Goal: Information Seeking & Learning: Learn about a topic

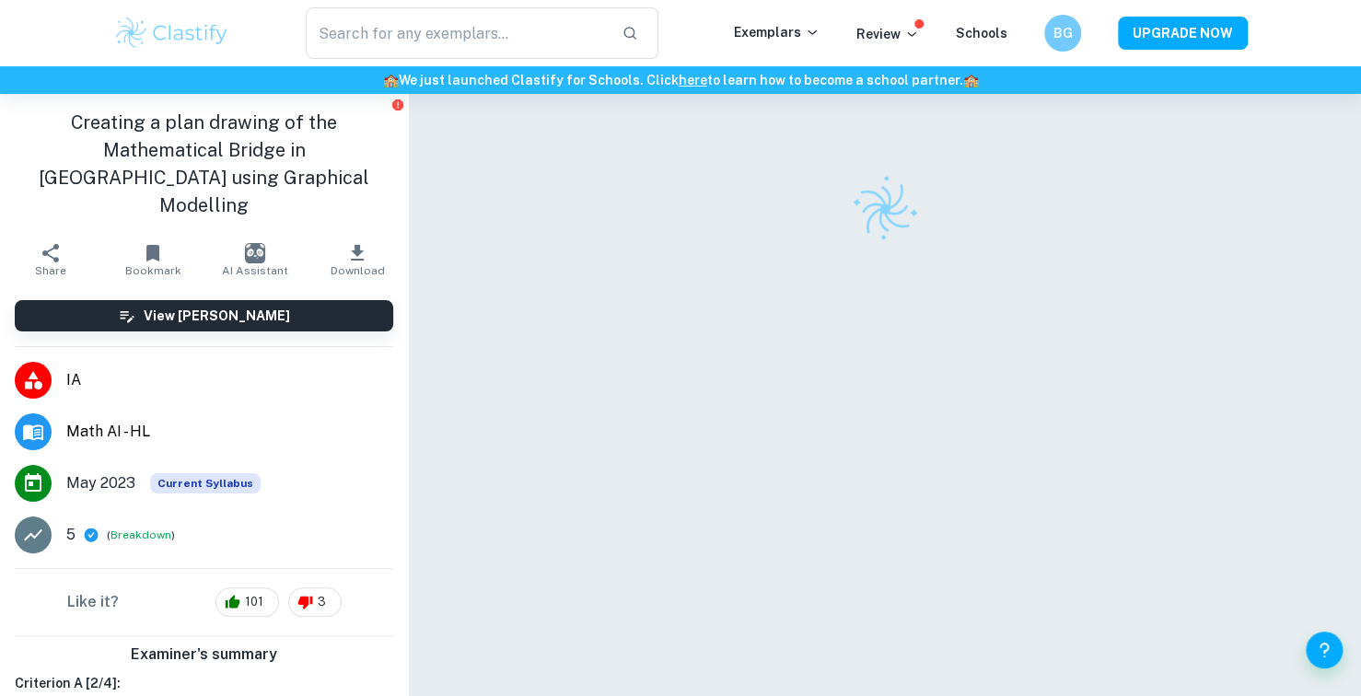
scroll to position [184, 0]
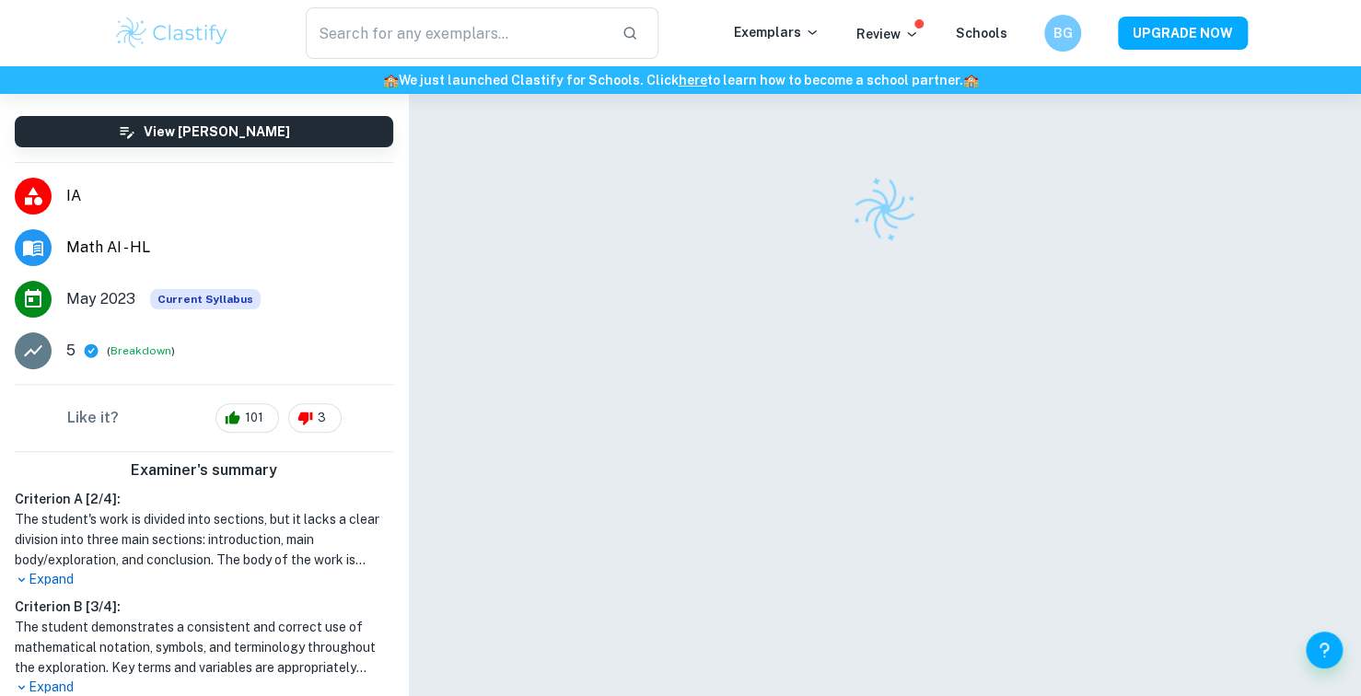
click at [67, 570] on p "Expand" at bounding box center [204, 579] width 378 height 19
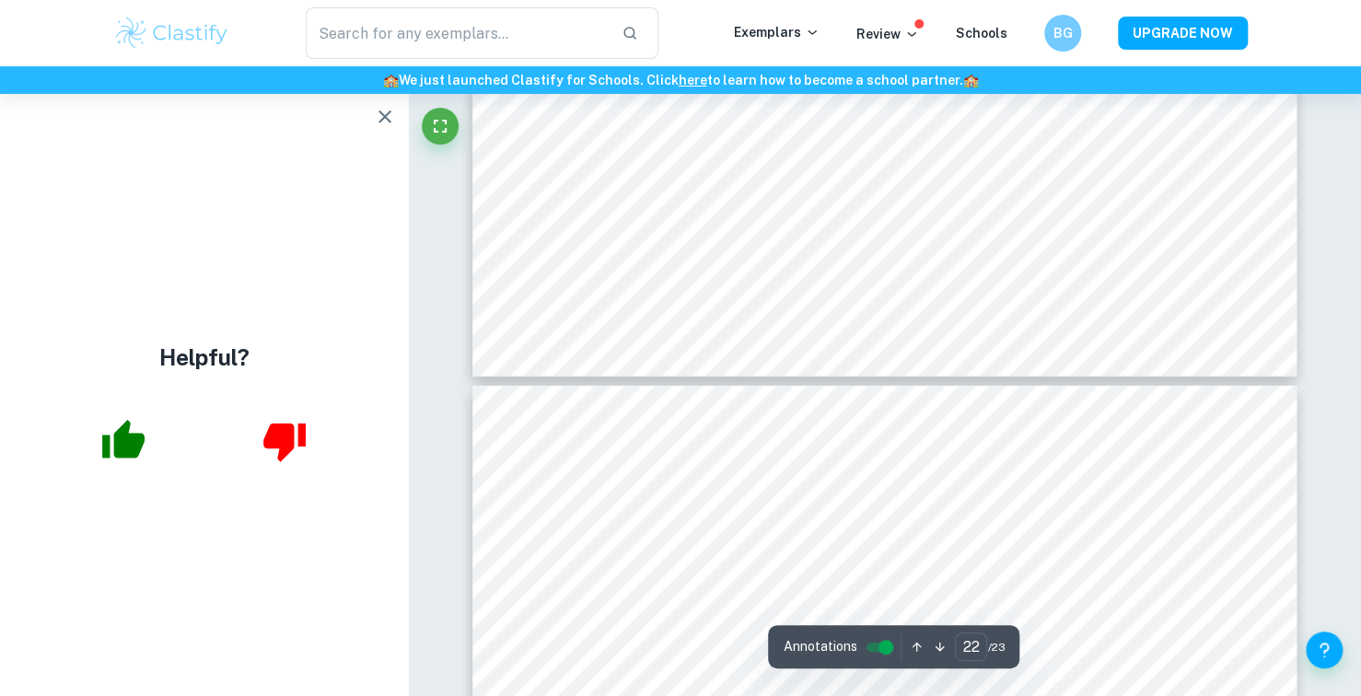
scroll to position [26150, 0]
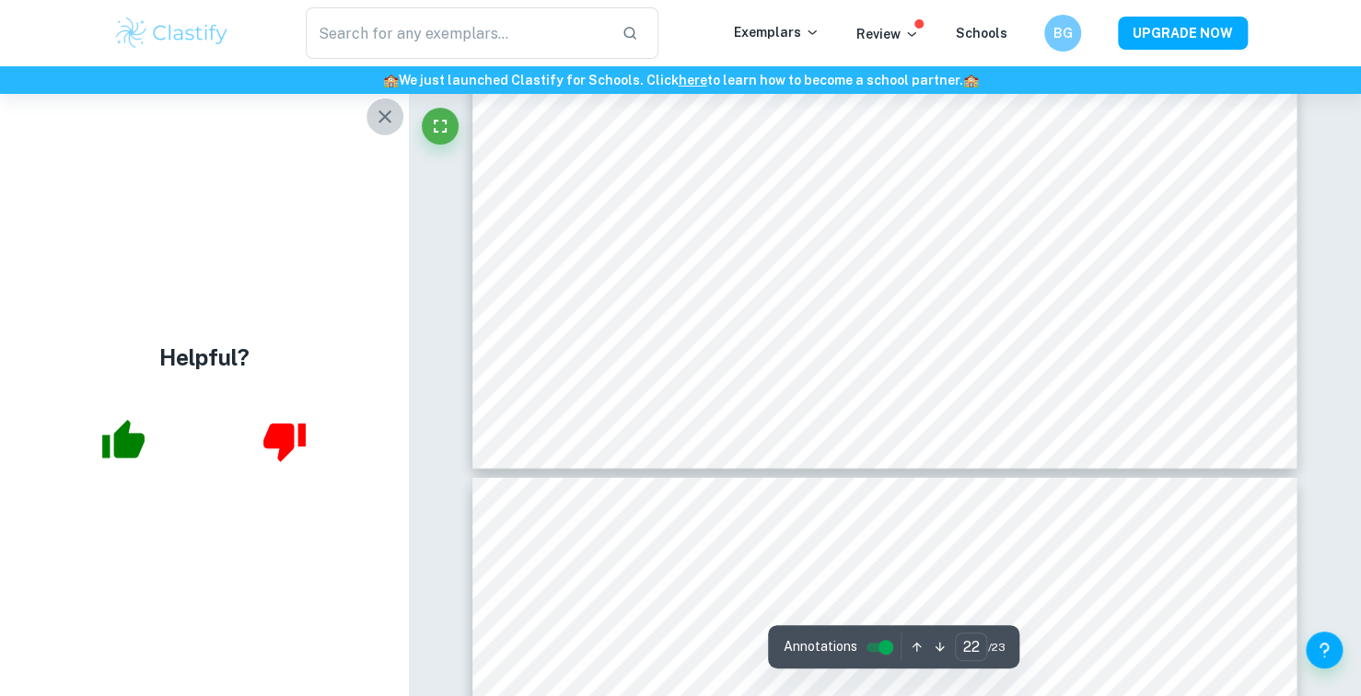
click at [387, 124] on icon "button" at bounding box center [385, 117] width 22 height 22
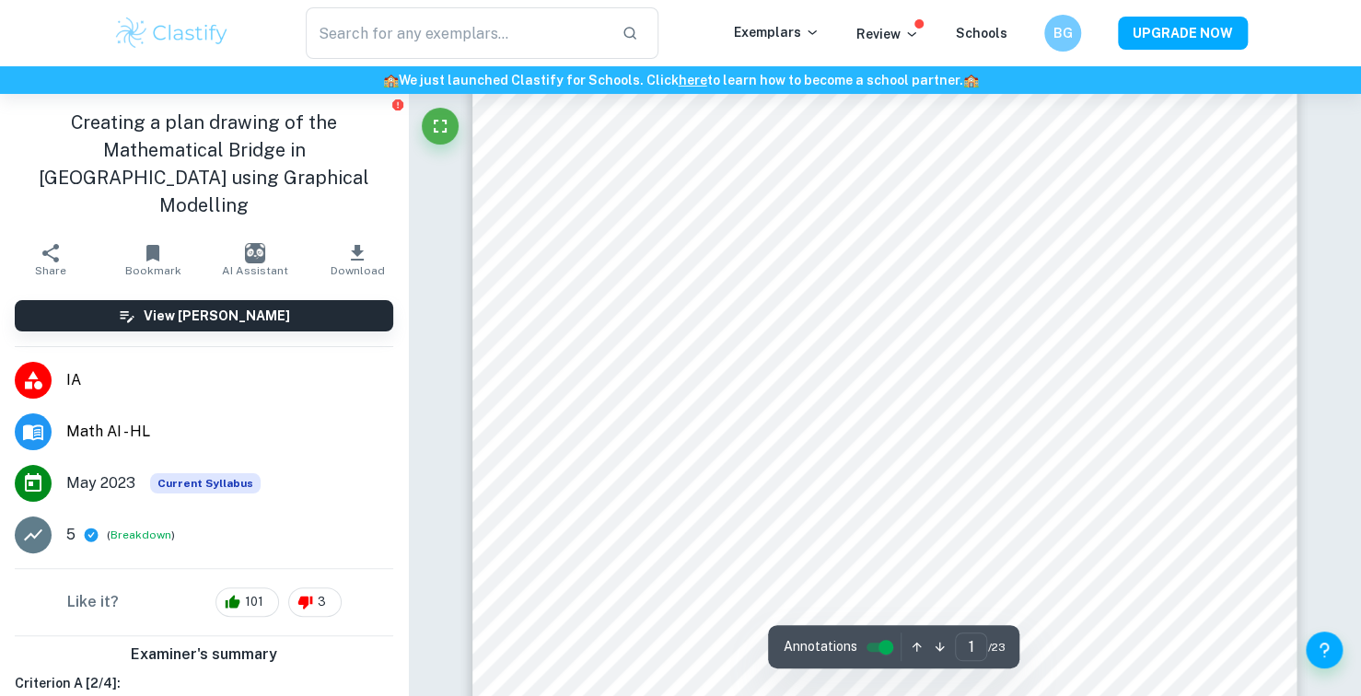
scroll to position [184, 0]
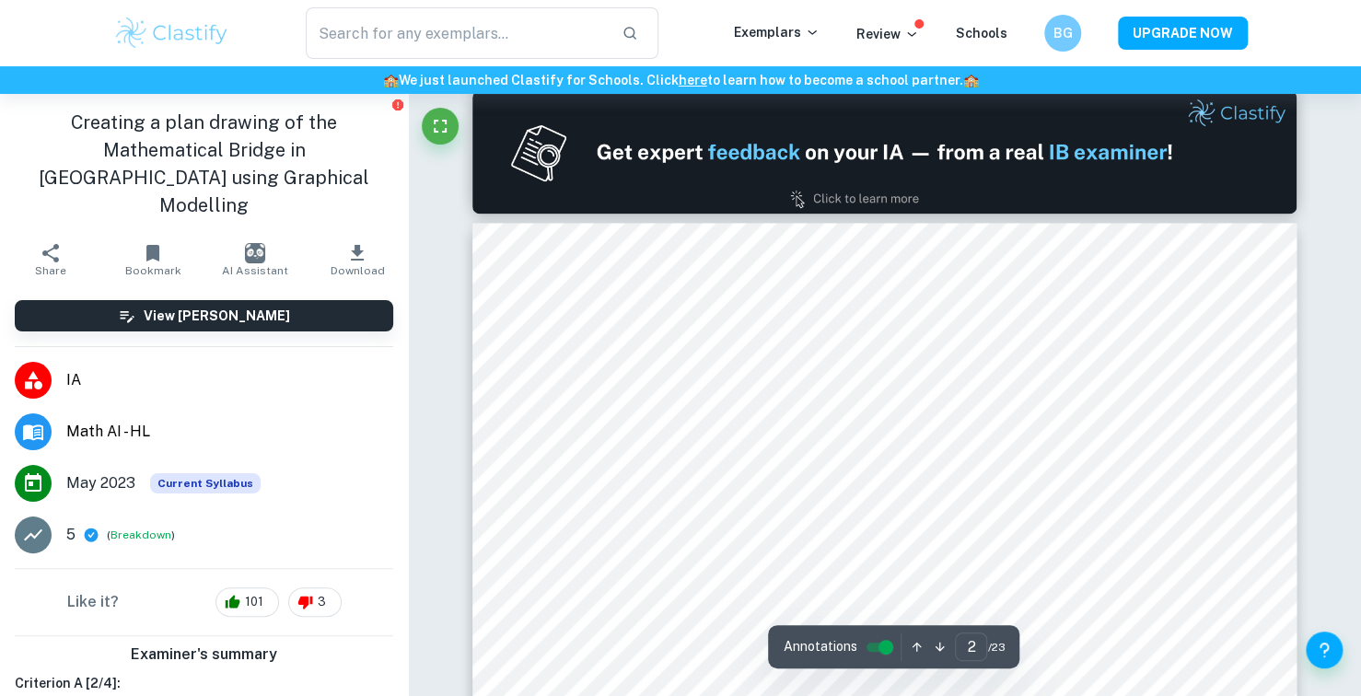
type input "1"
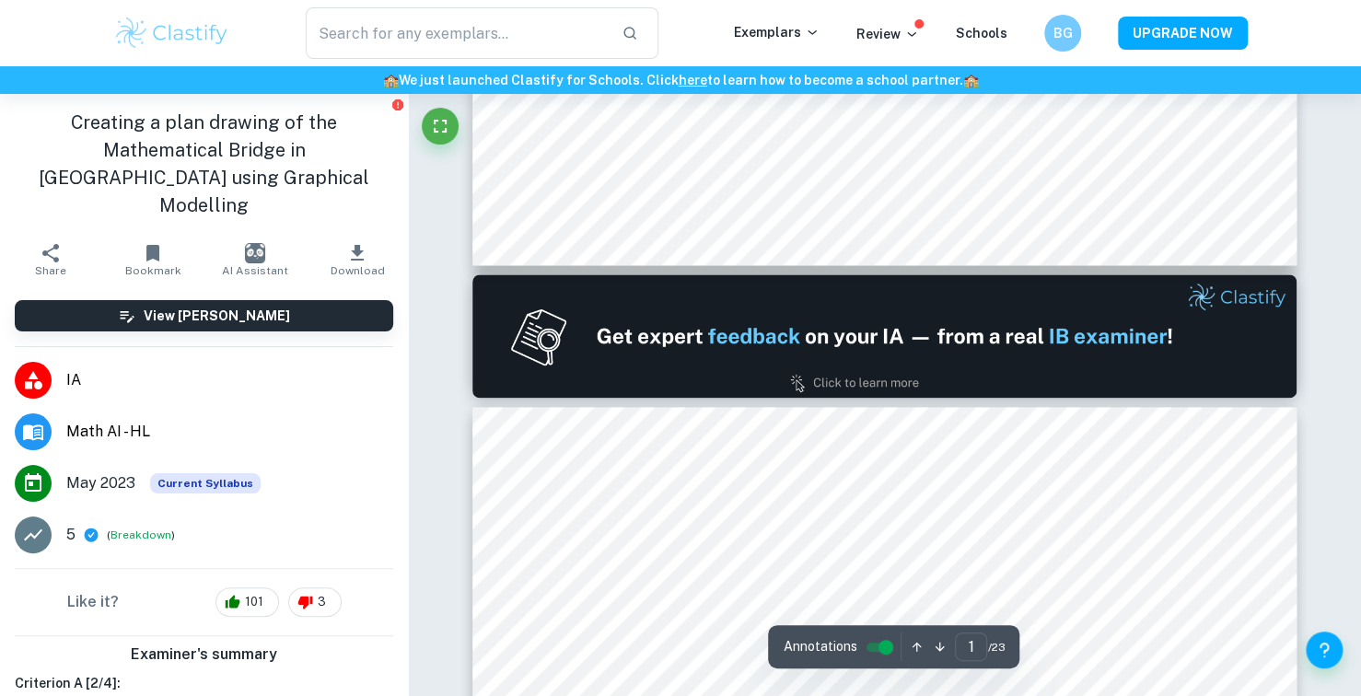
click at [203, 41] on img at bounding box center [171, 33] width 117 height 37
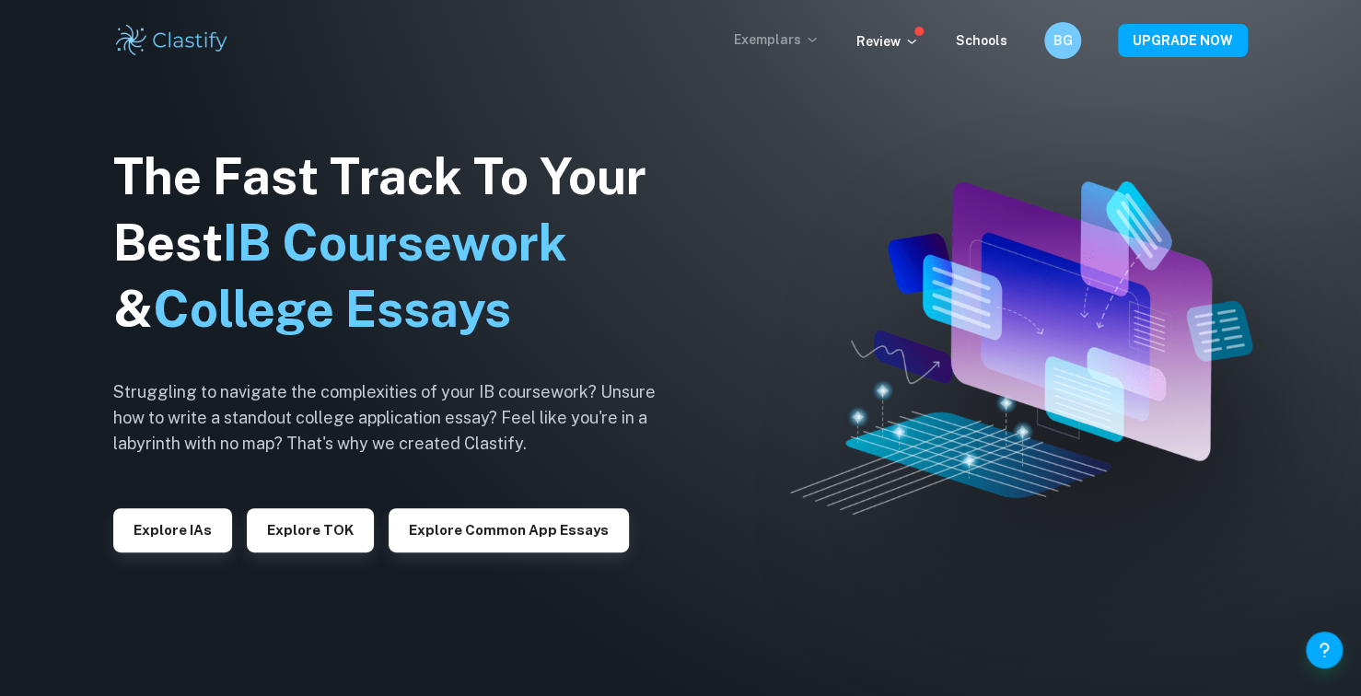
click at [755, 41] on p "Exemplars" at bounding box center [777, 39] width 86 height 20
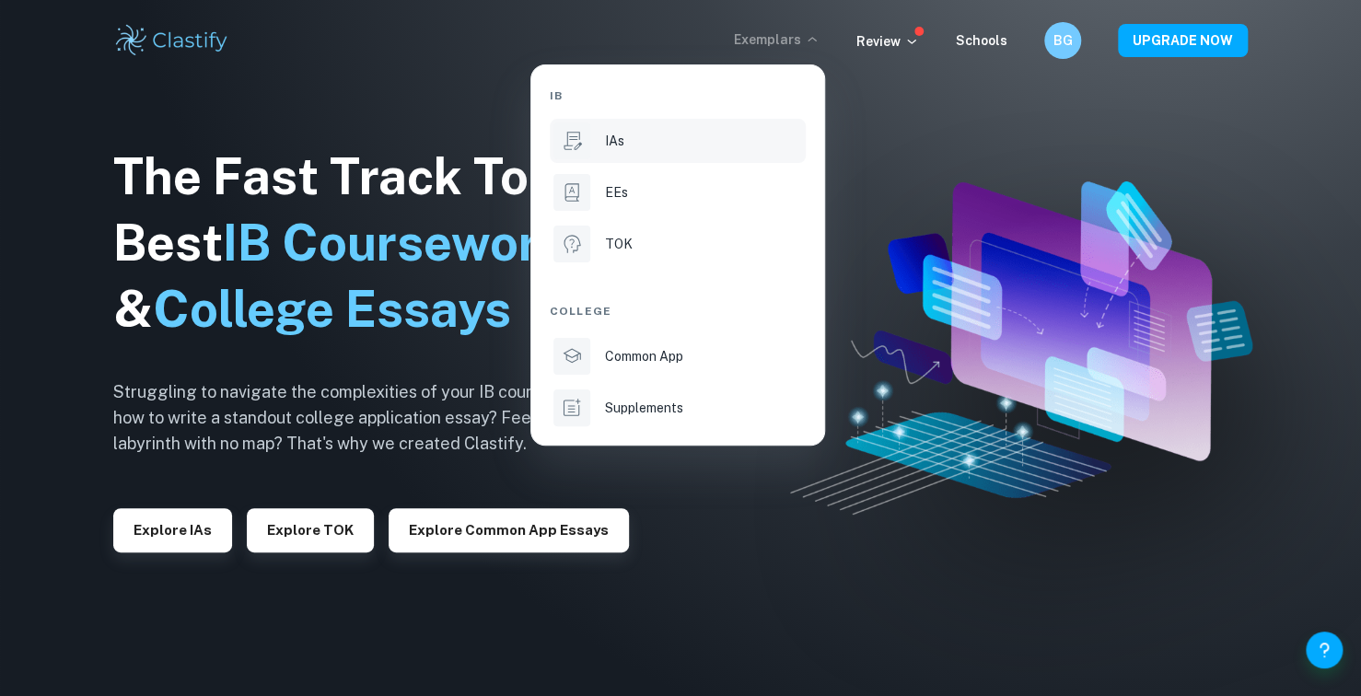
click at [699, 135] on div "IAs" at bounding box center [703, 141] width 197 height 20
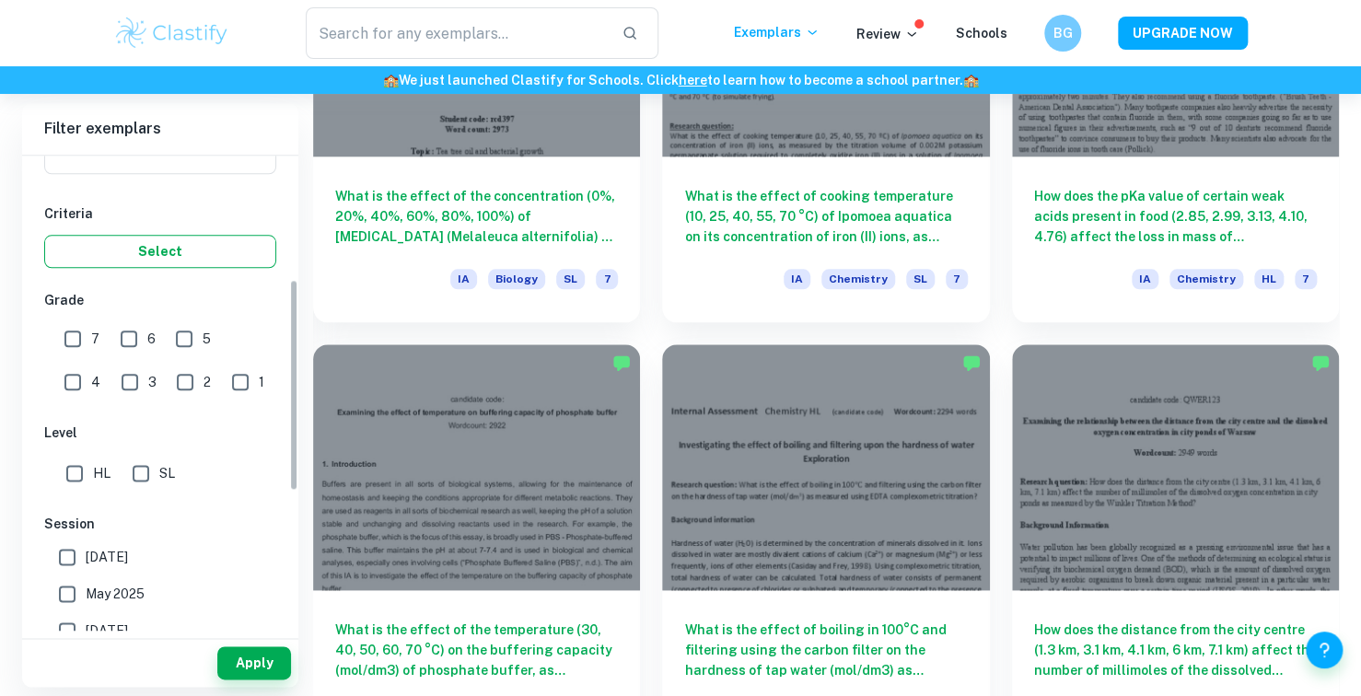
scroll to position [92, 0]
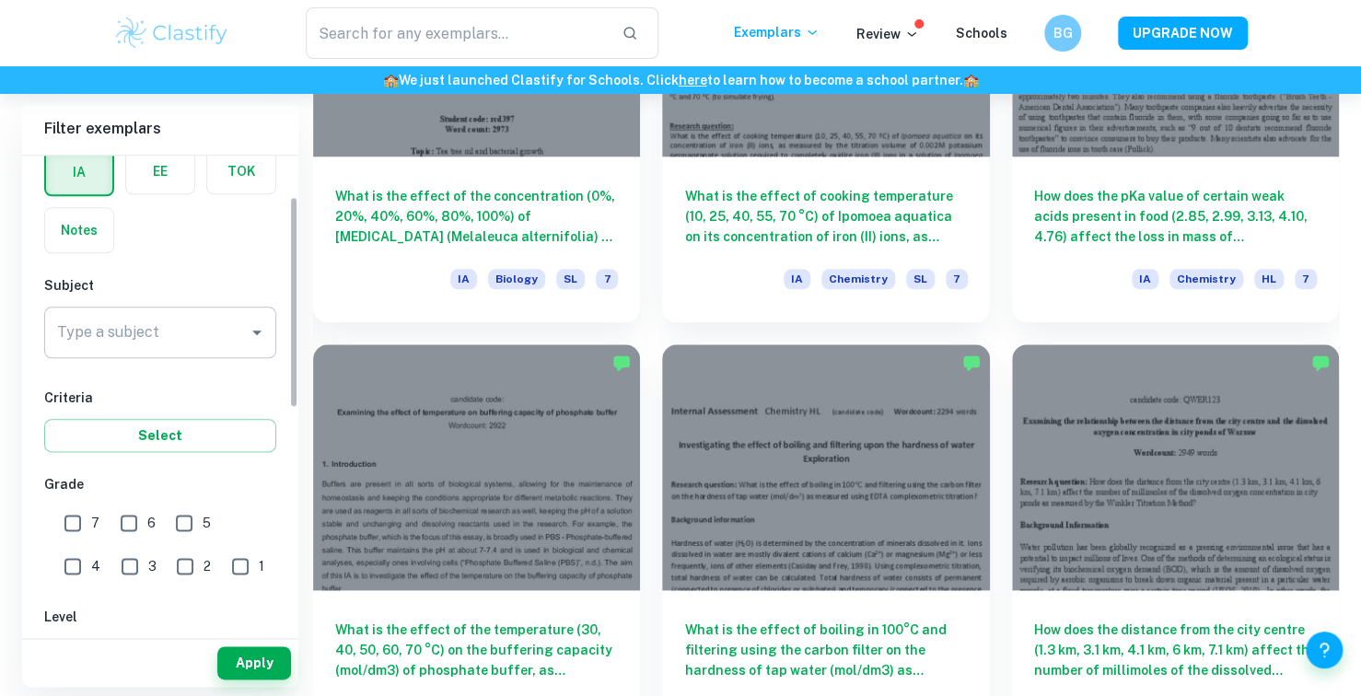
click at [109, 318] on div "Type a subject Type a subject" at bounding box center [160, 333] width 232 height 52
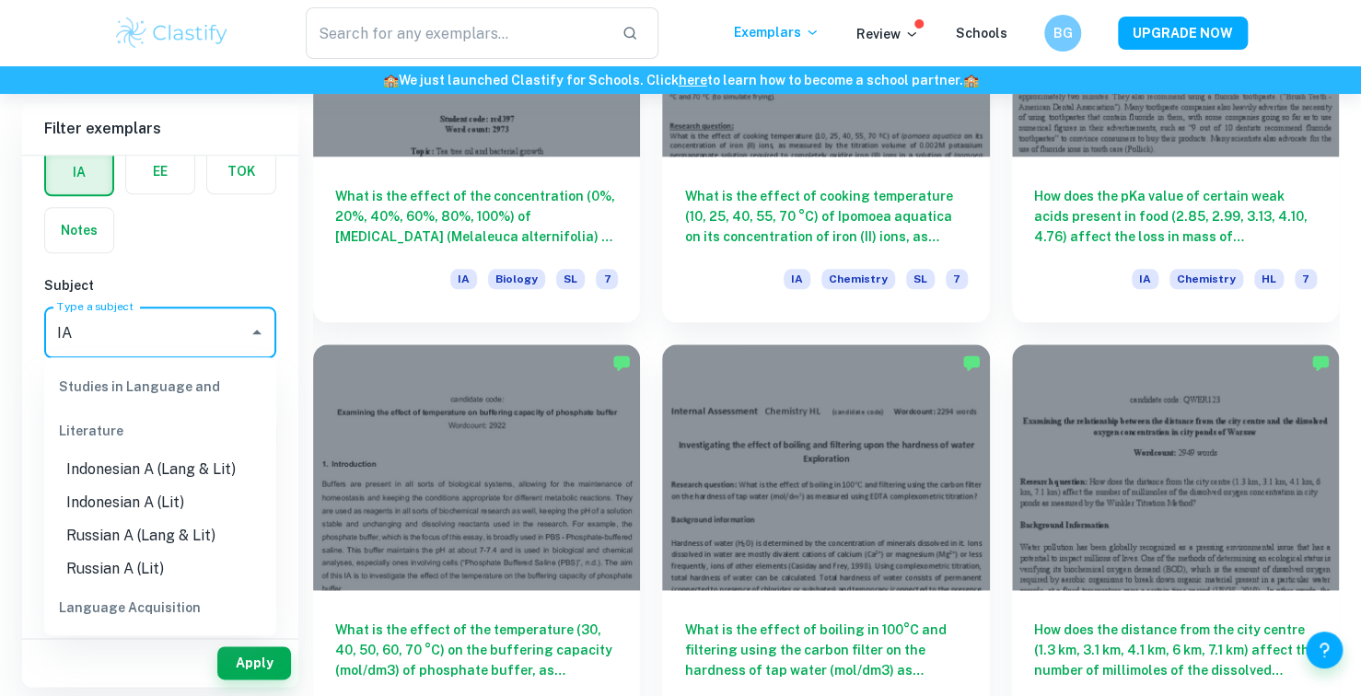
type input "I"
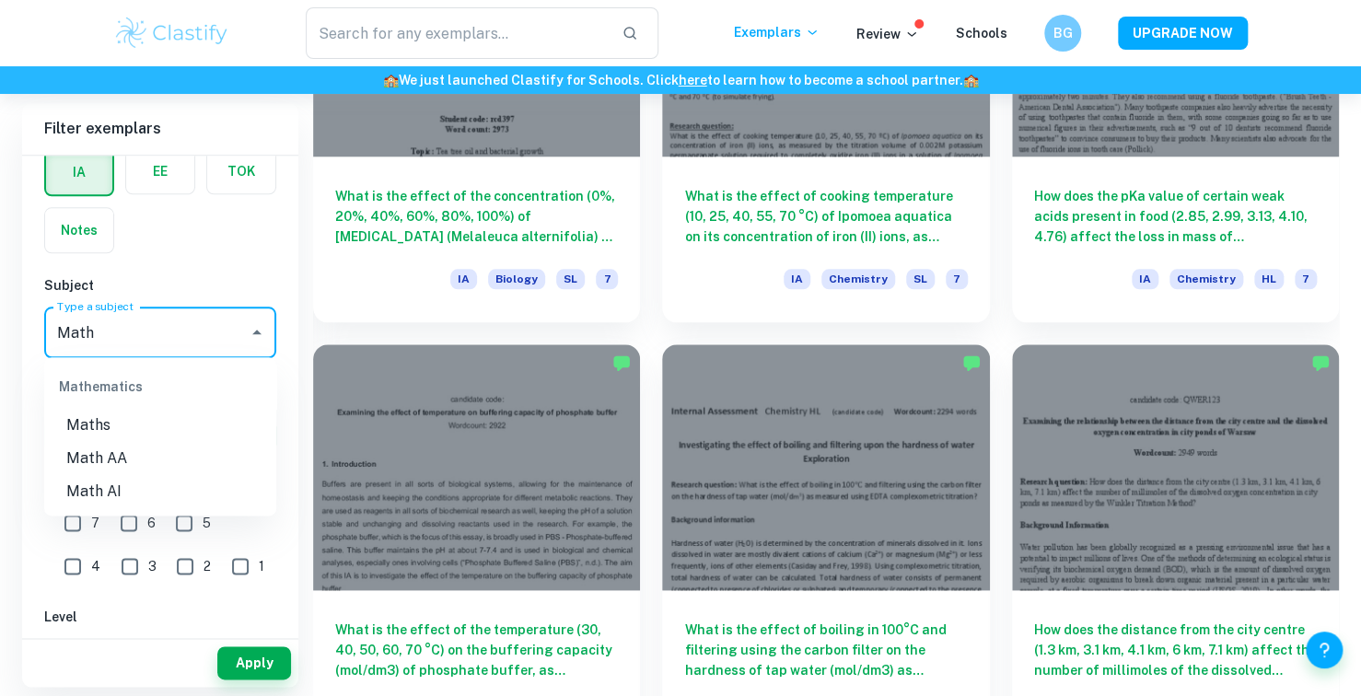
click at [116, 497] on li "Math AI" at bounding box center [160, 491] width 232 height 33
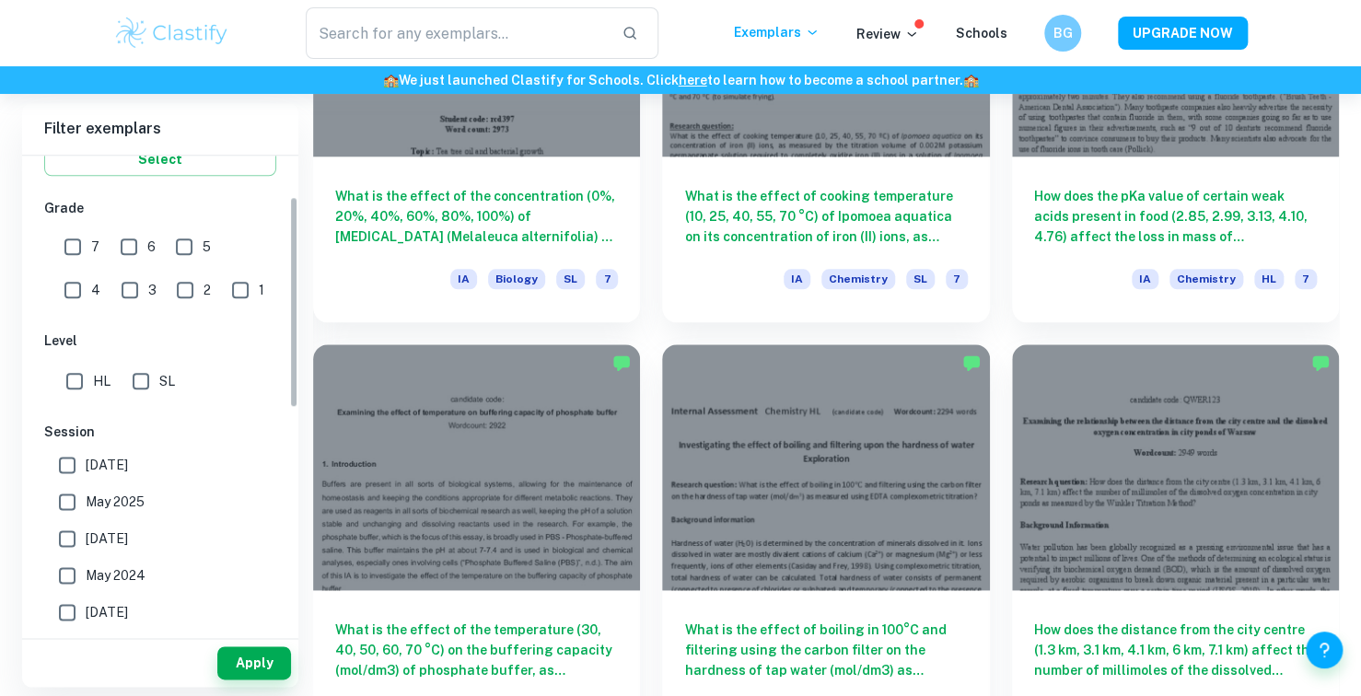
scroll to position [460, 0]
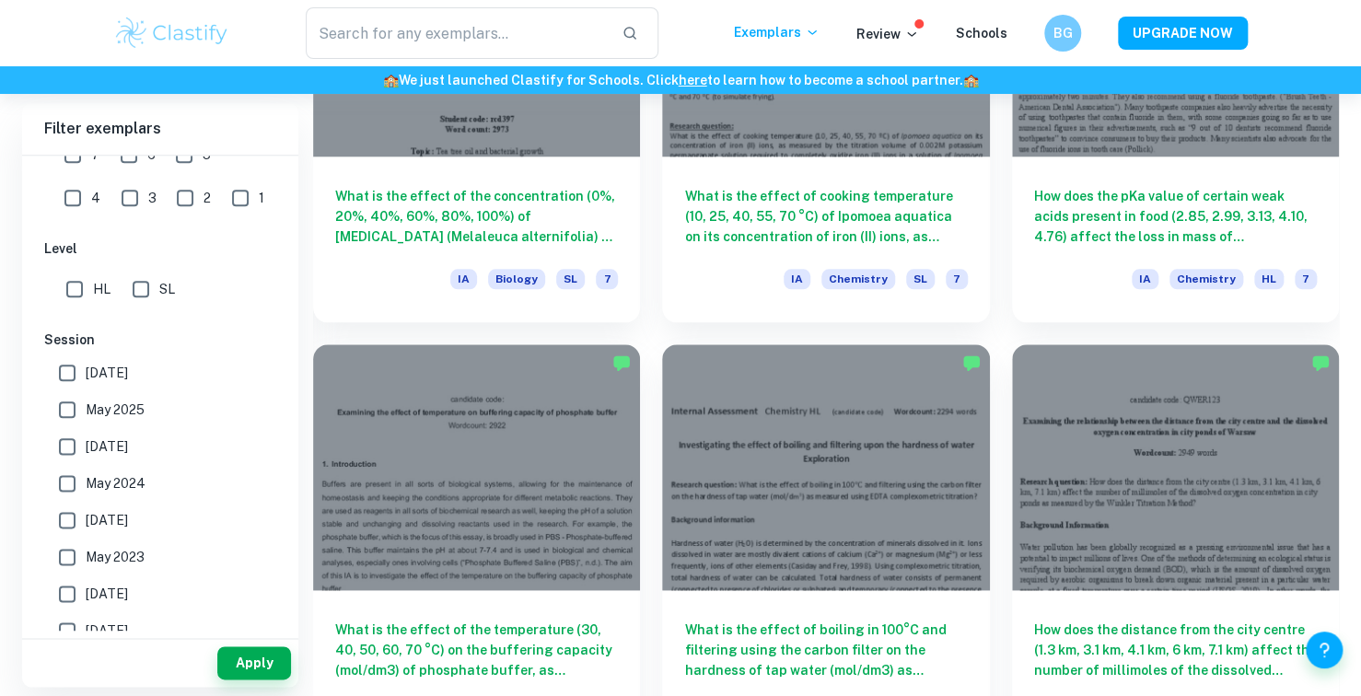
type input "Math AI"
click at [92, 285] on input "HL" at bounding box center [74, 289] width 37 height 37
checkbox input "true"
click at [273, 653] on button "Apply" at bounding box center [254, 662] width 74 height 33
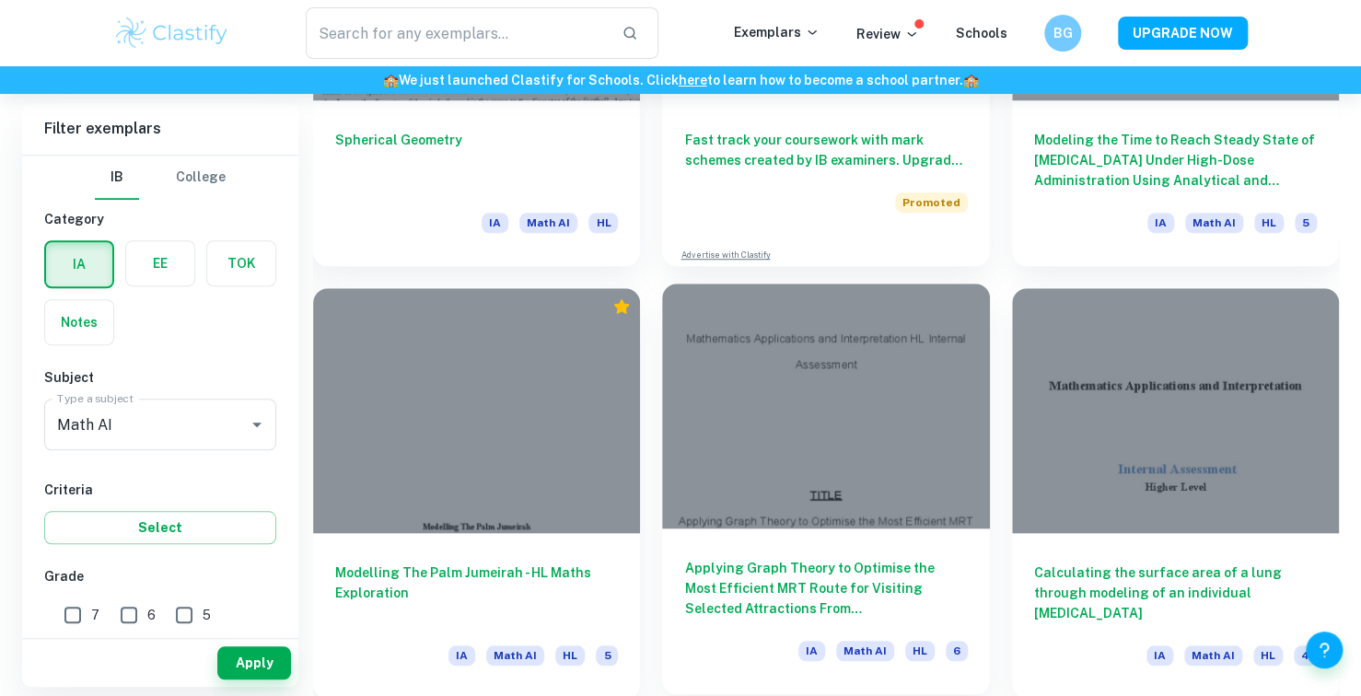
scroll to position [10547, 0]
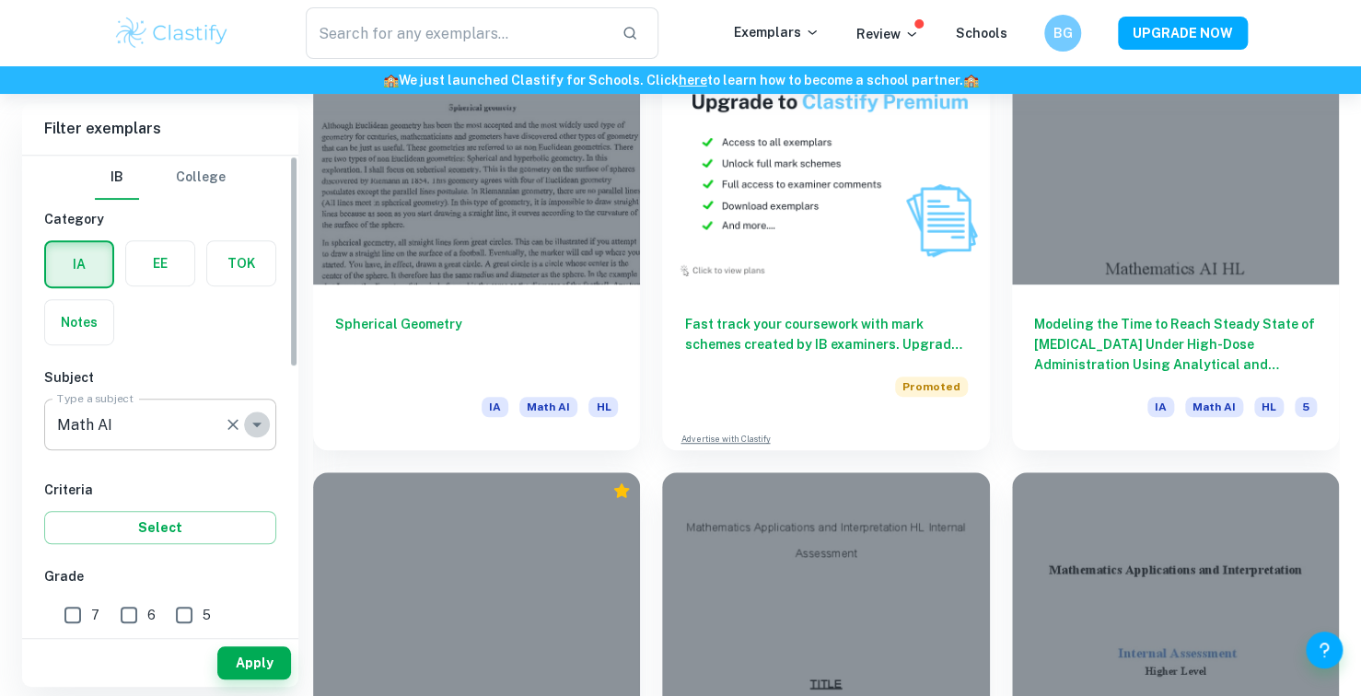
click at [260, 413] on icon "Open" at bounding box center [257, 424] width 22 height 22
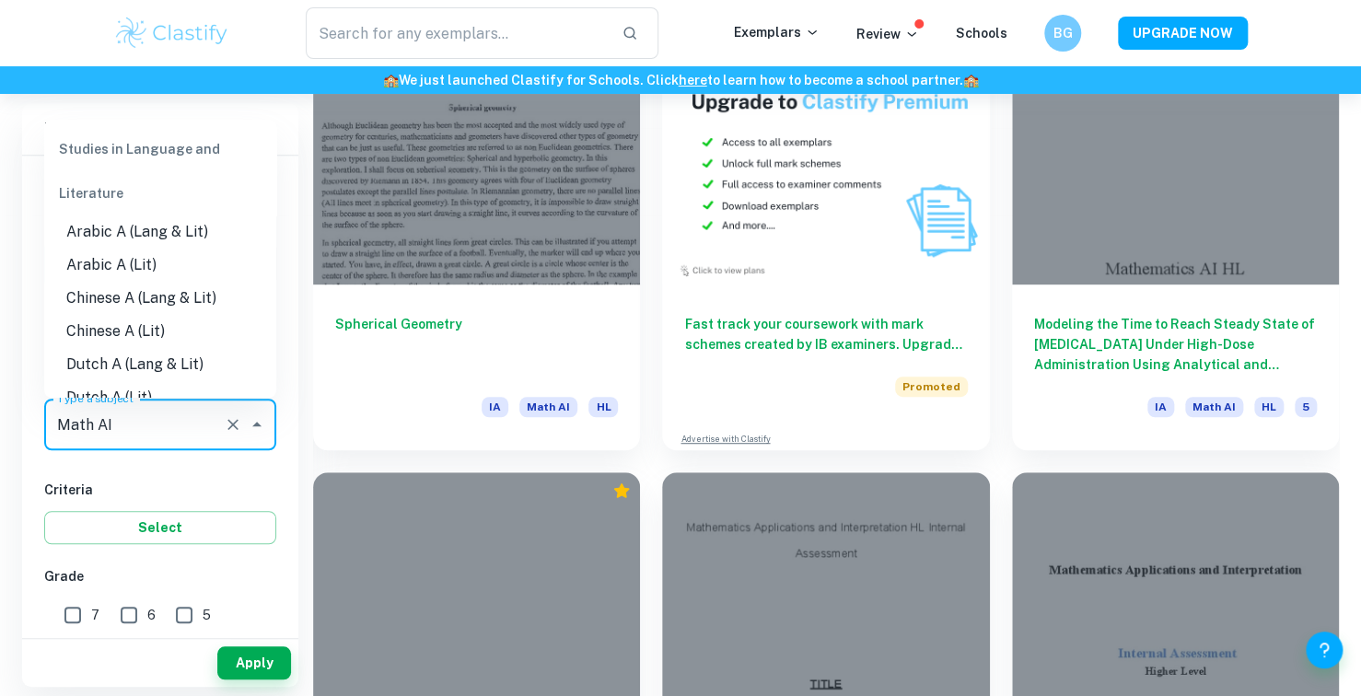
scroll to position [2392, 0]
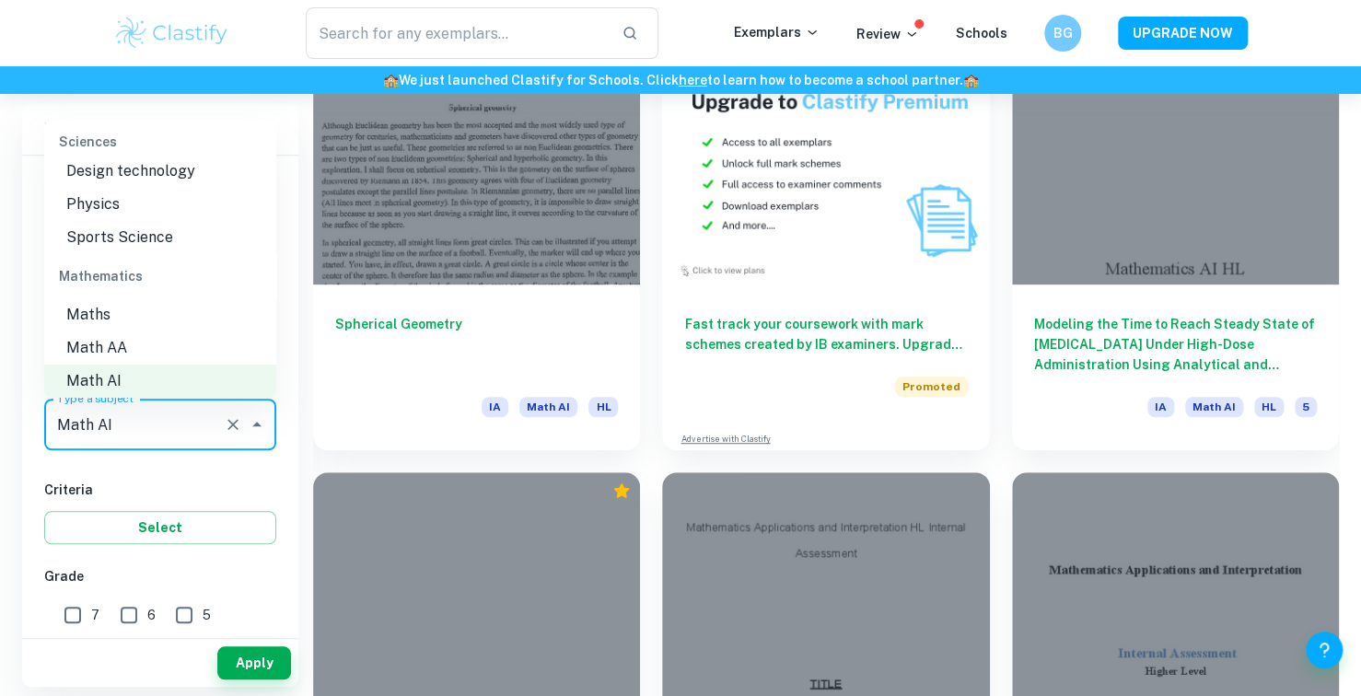
click at [164, 318] on li "Maths" at bounding box center [160, 313] width 232 height 33
type input "Maths"
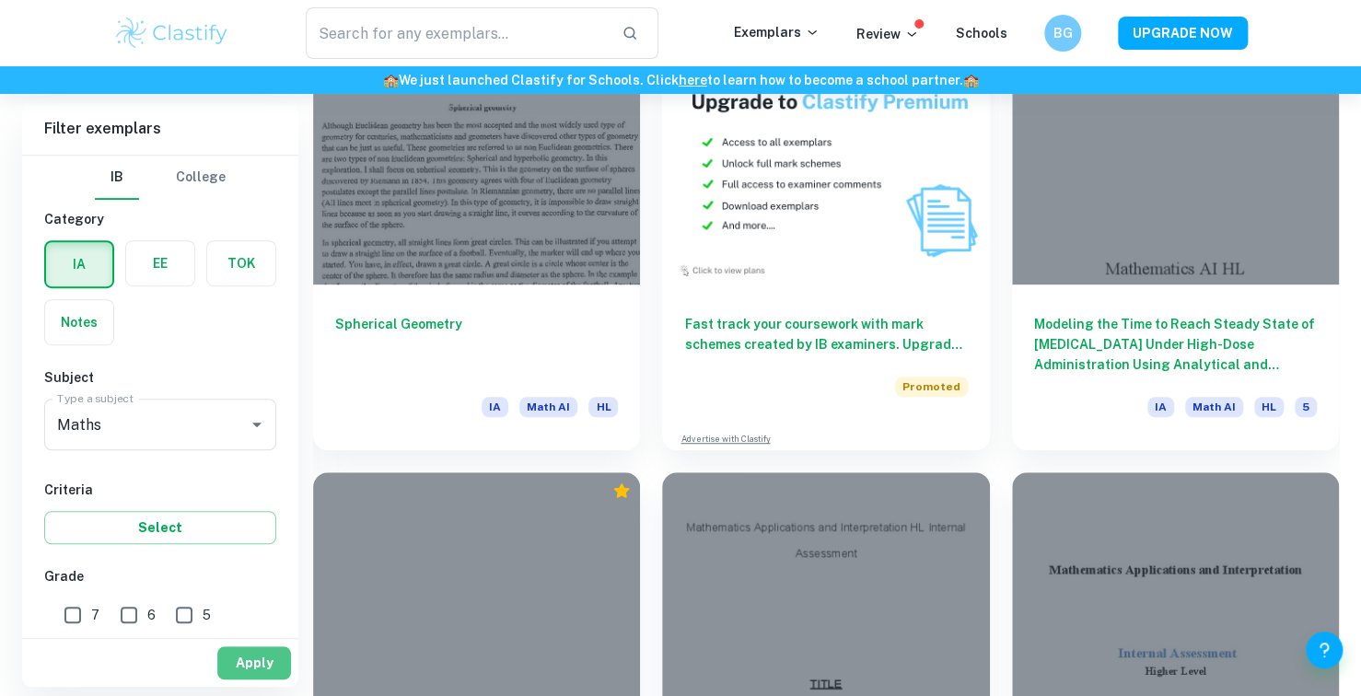
click at [250, 662] on button "Apply" at bounding box center [254, 662] width 74 height 33
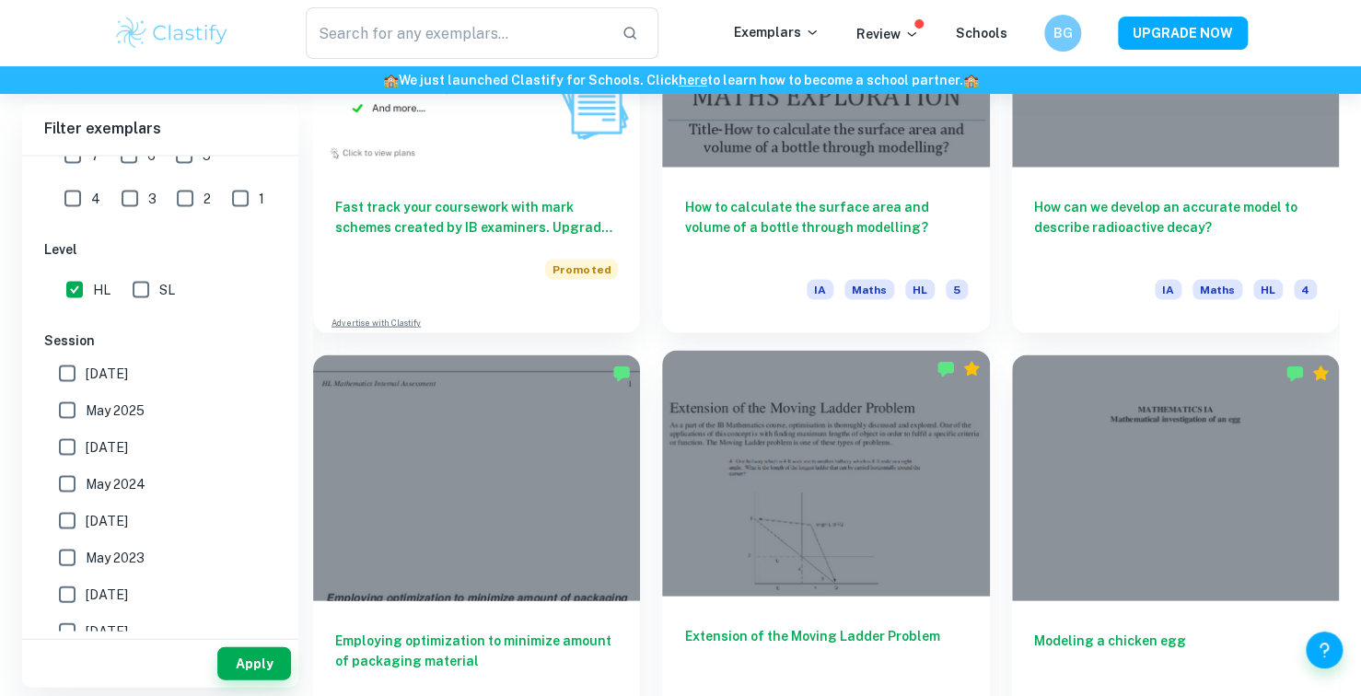
scroll to position [1750, 0]
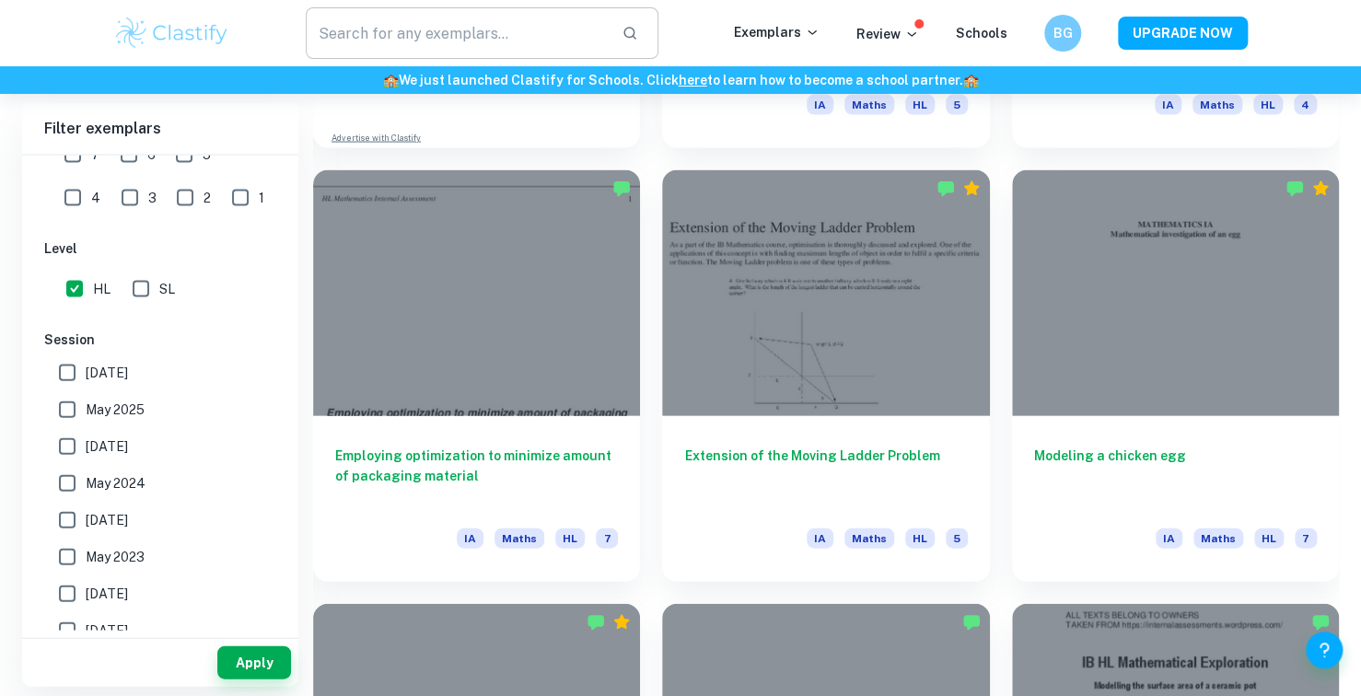
click at [521, 27] on input "text" at bounding box center [456, 33] width 301 height 52
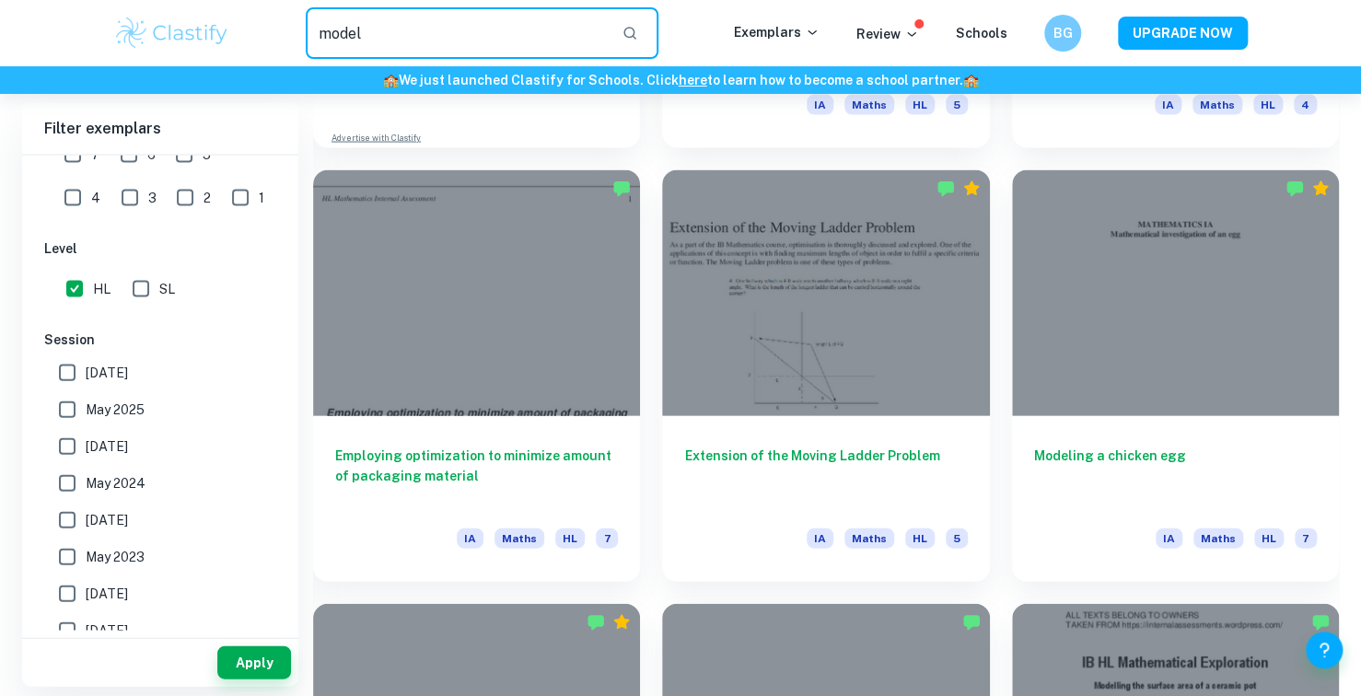
type input "model"
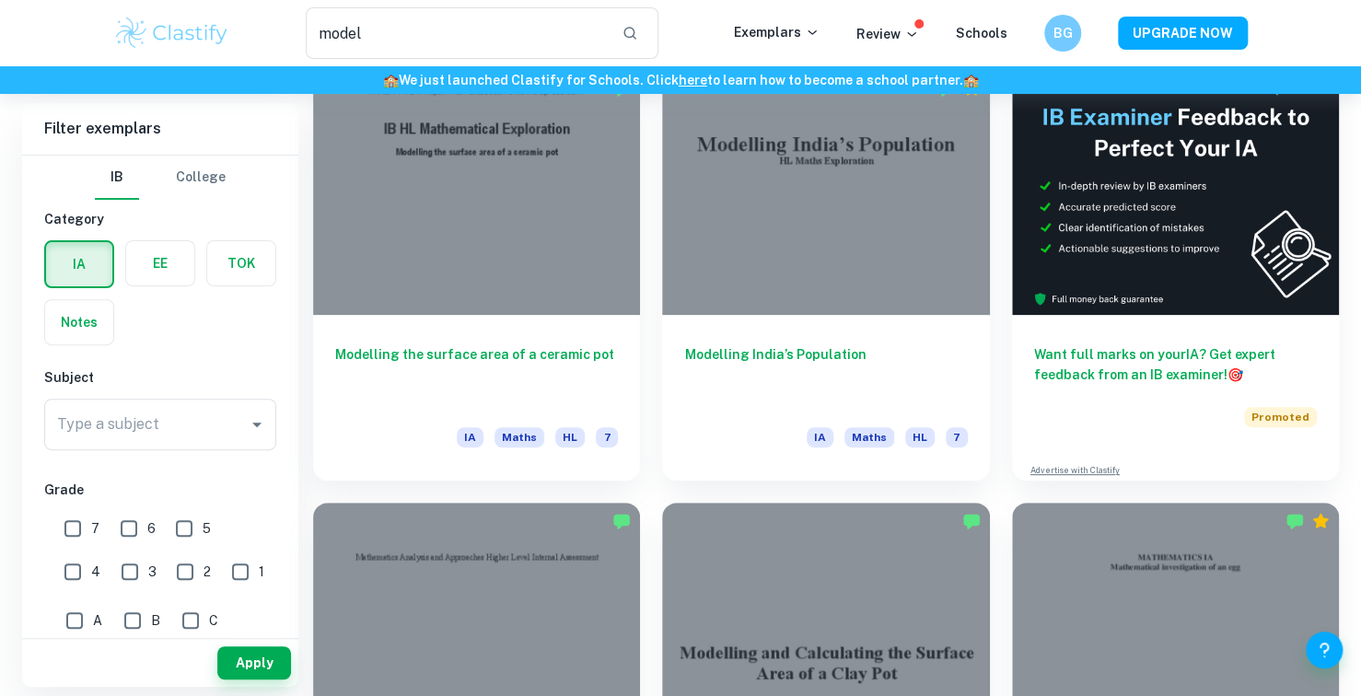
scroll to position [139, 0]
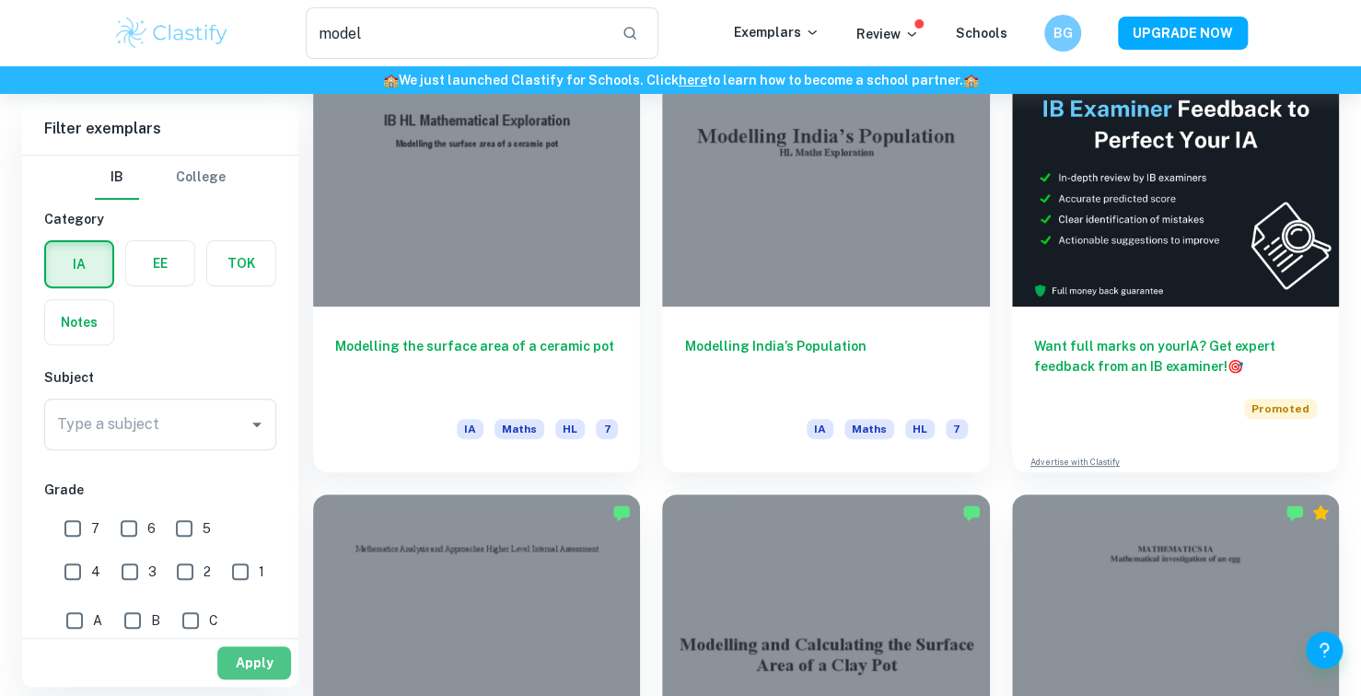
click at [276, 661] on button "Apply" at bounding box center [254, 662] width 74 height 33
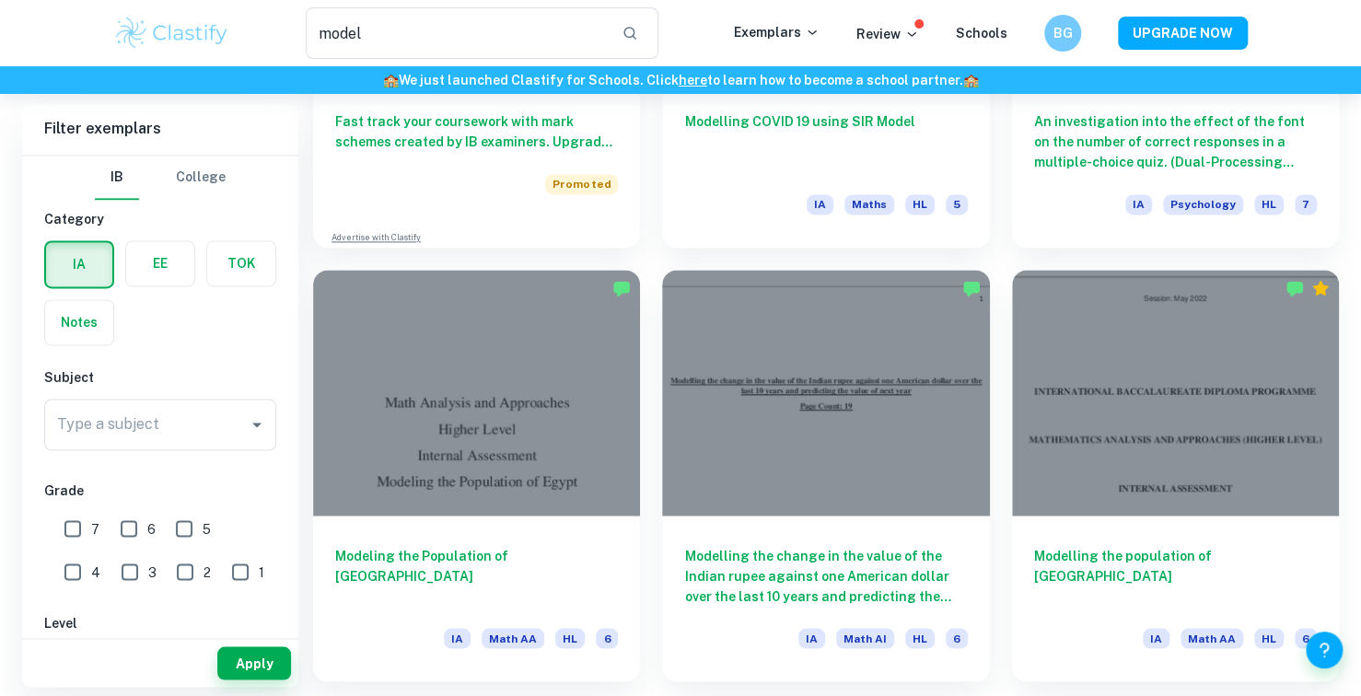
scroll to position [1232, 0]
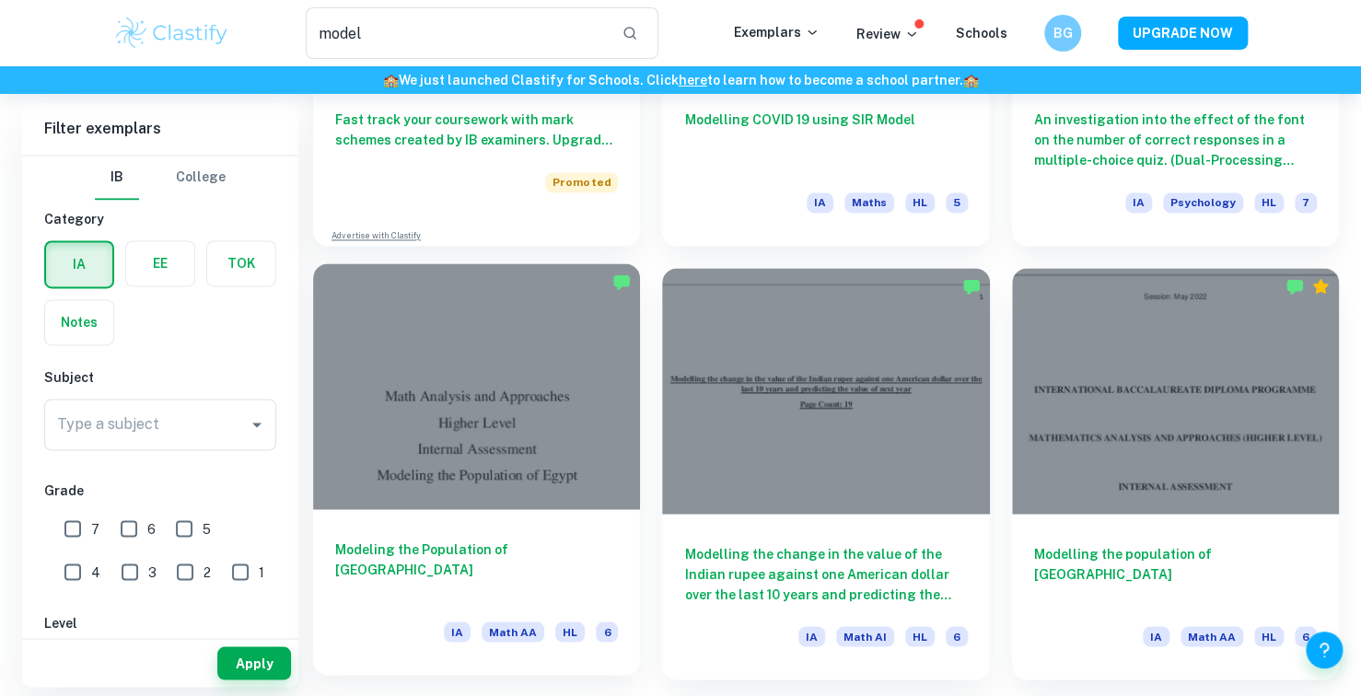
click at [473, 492] on div at bounding box center [476, 385] width 327 height 245
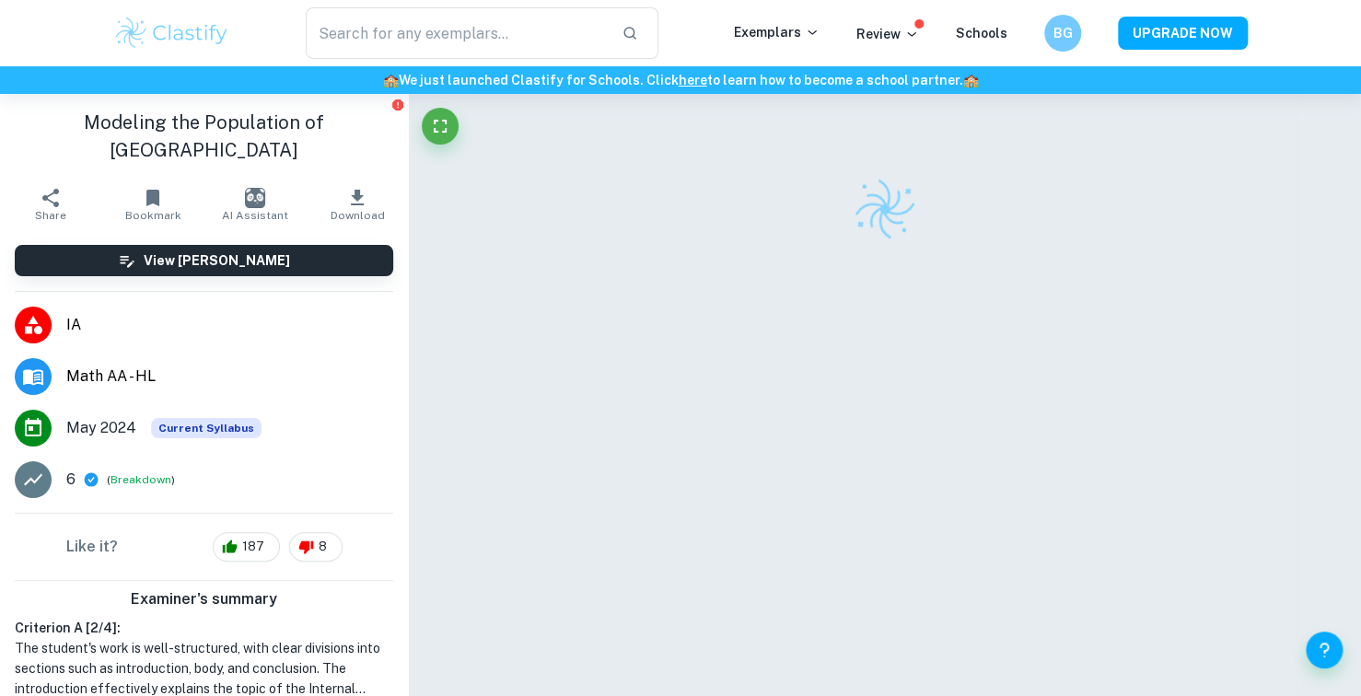
scroll to position [94, 0]
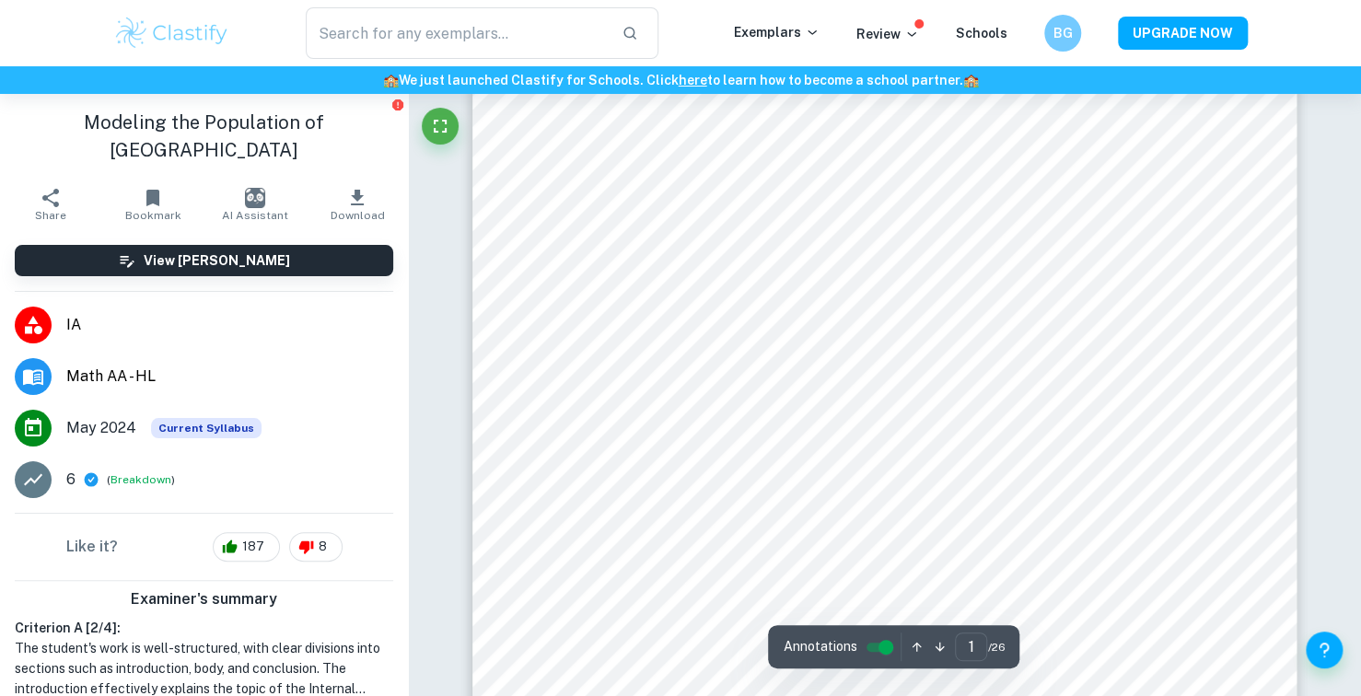
type input "2"
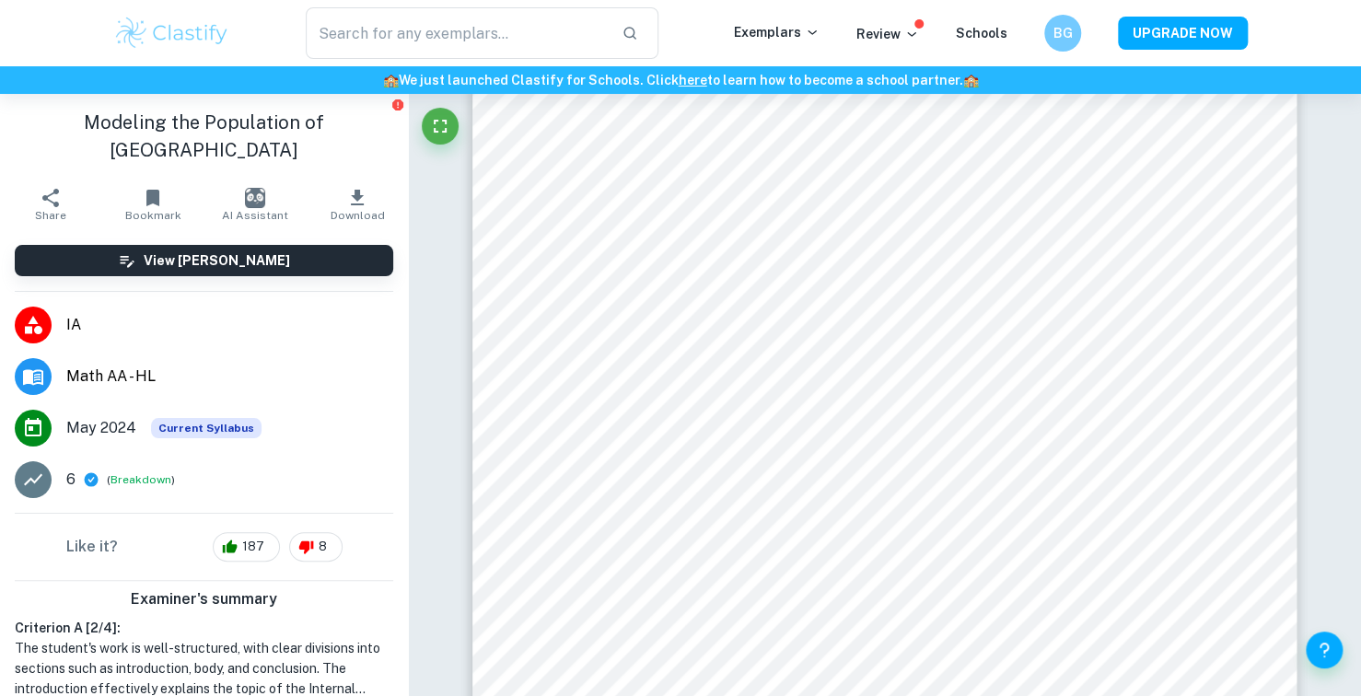
type input "model"
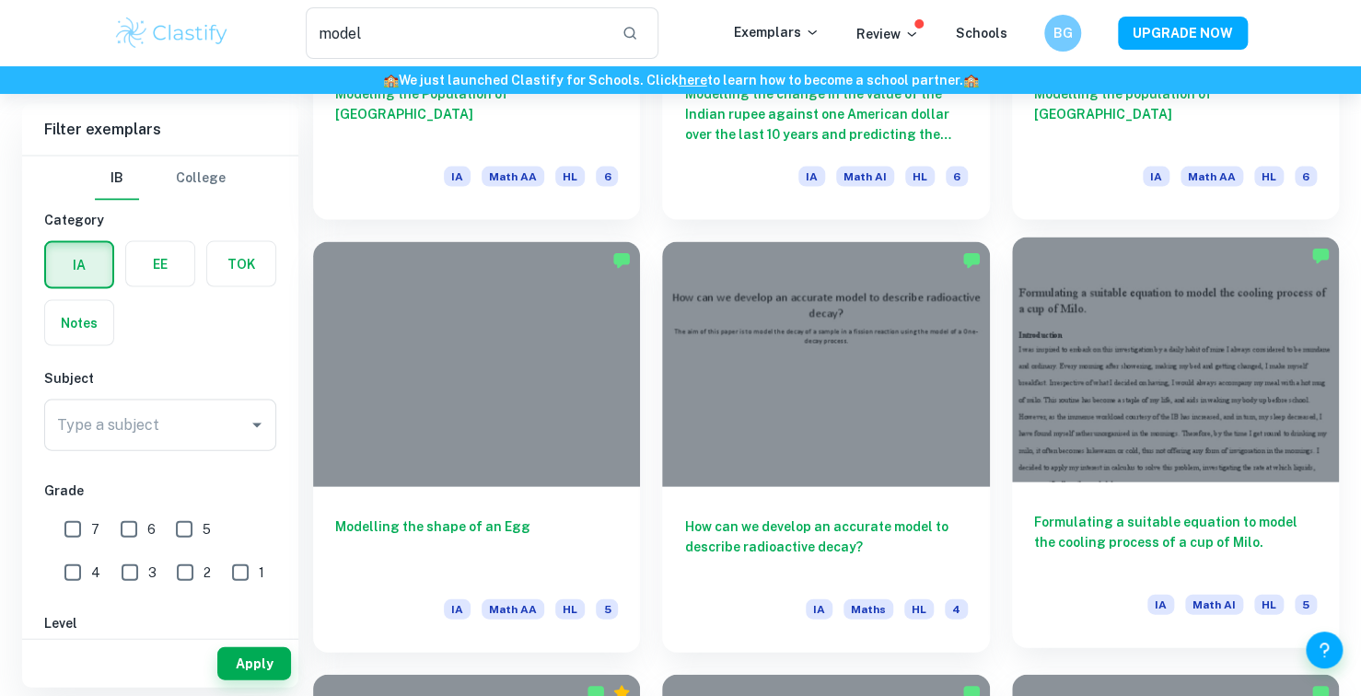
scroll to position [1785, 0]
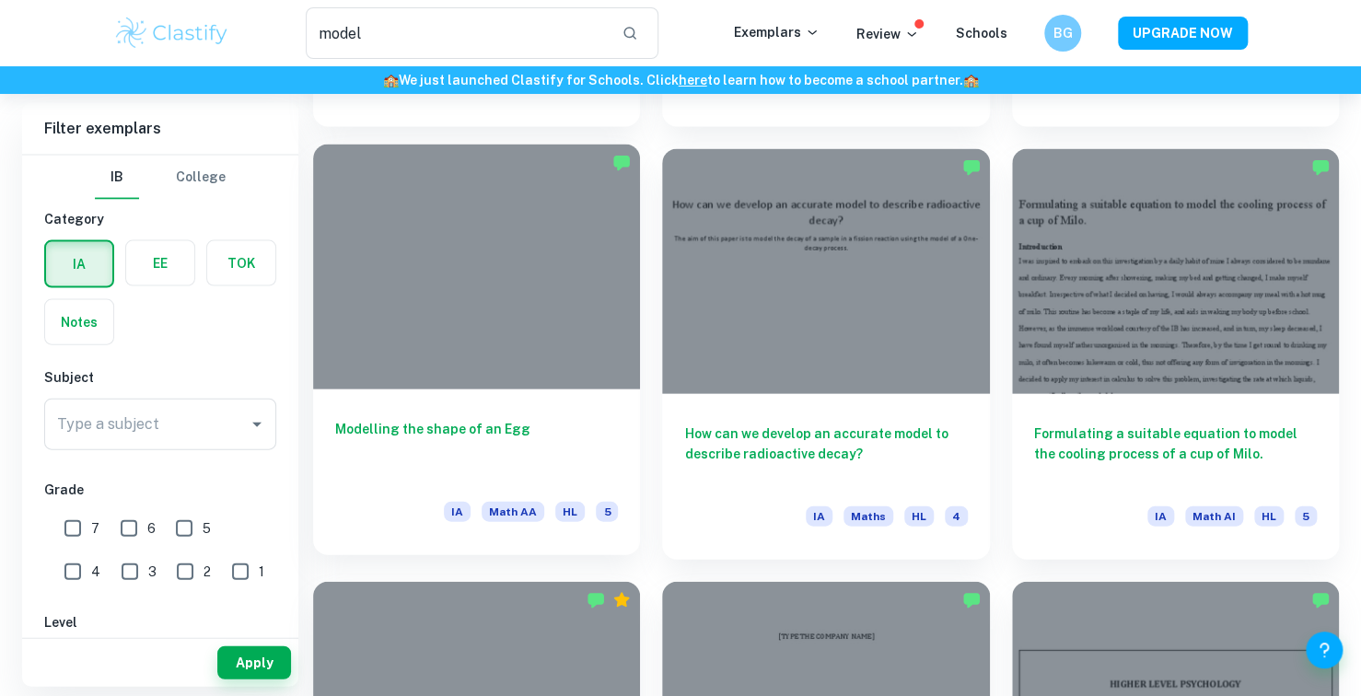
click at [512, 406] on div "Modelling the shape of an Egg IA Math AA HL 5" at bounding box center [476, 473] width 327 height 166
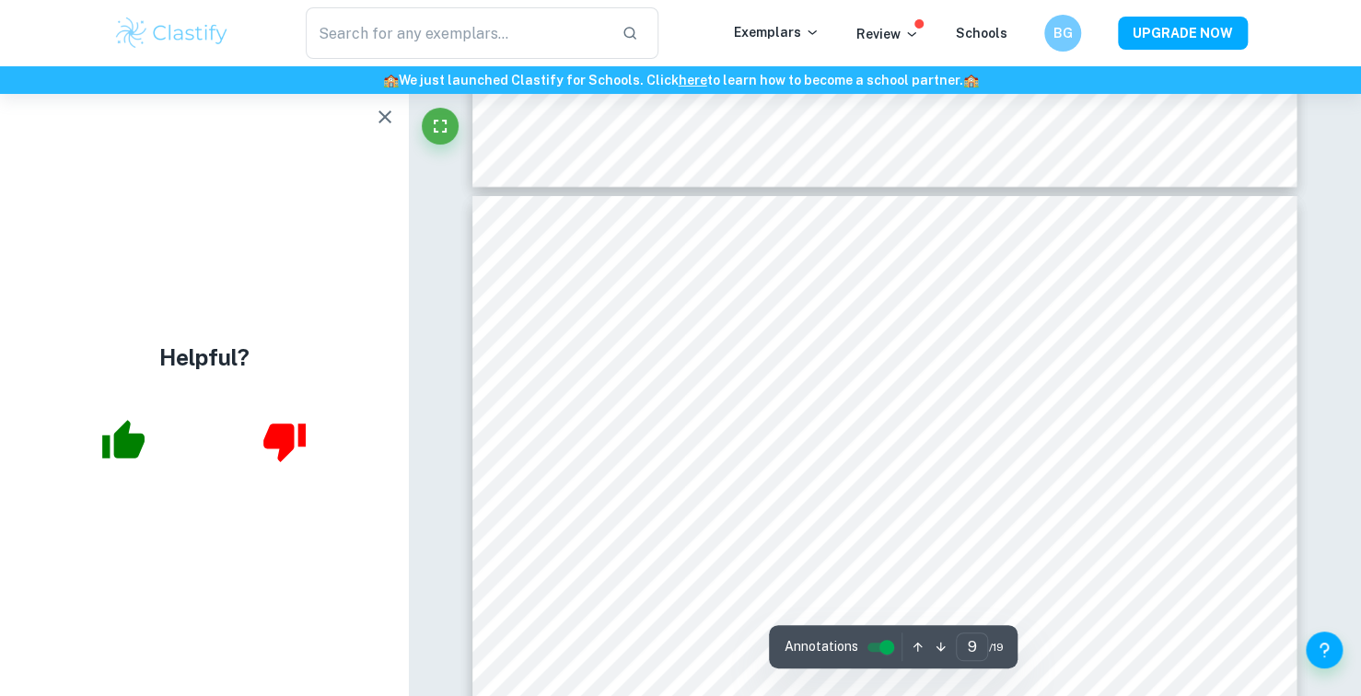
scroll to position [9627, 0]
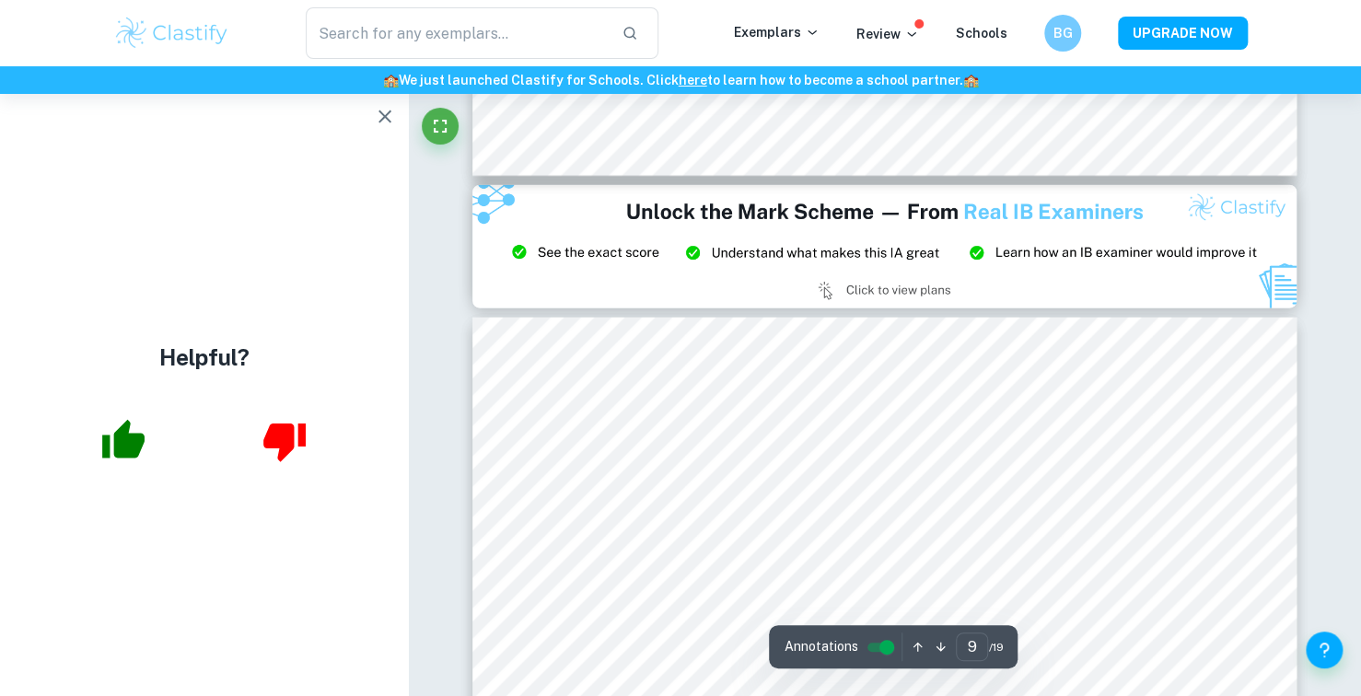
type input "8"
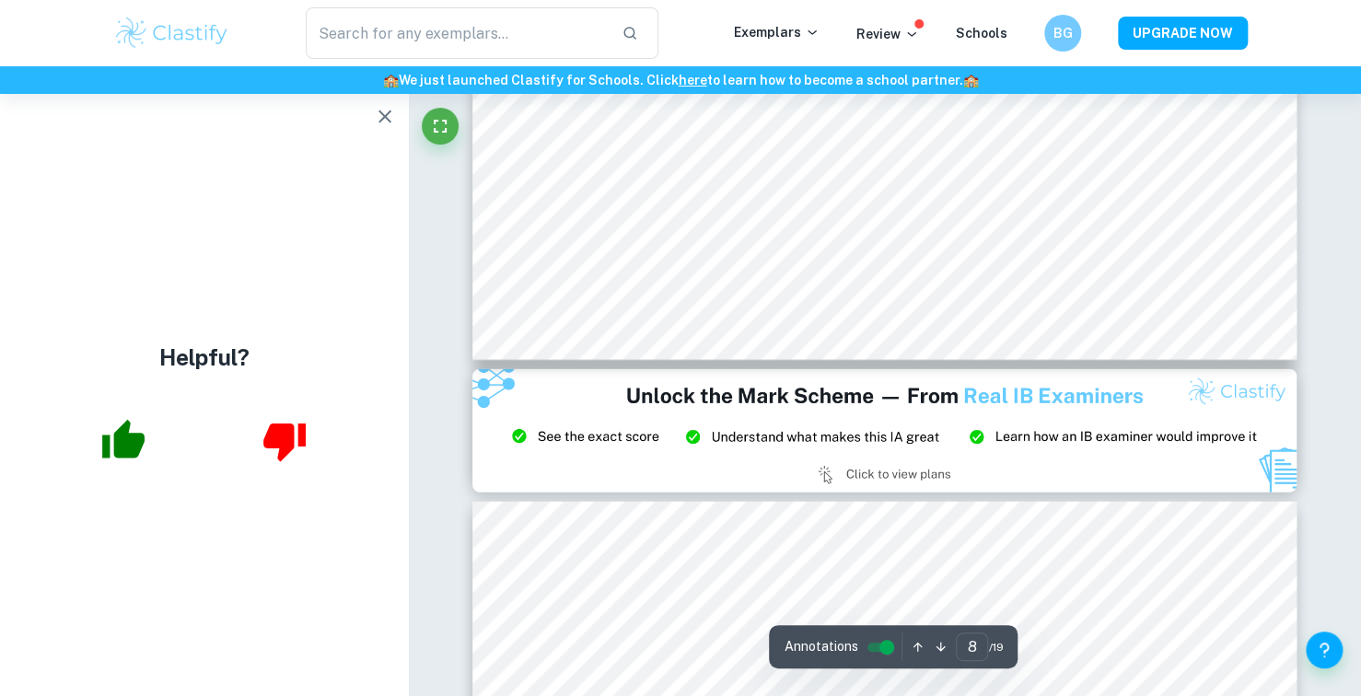
scroll to position [8246, 0]
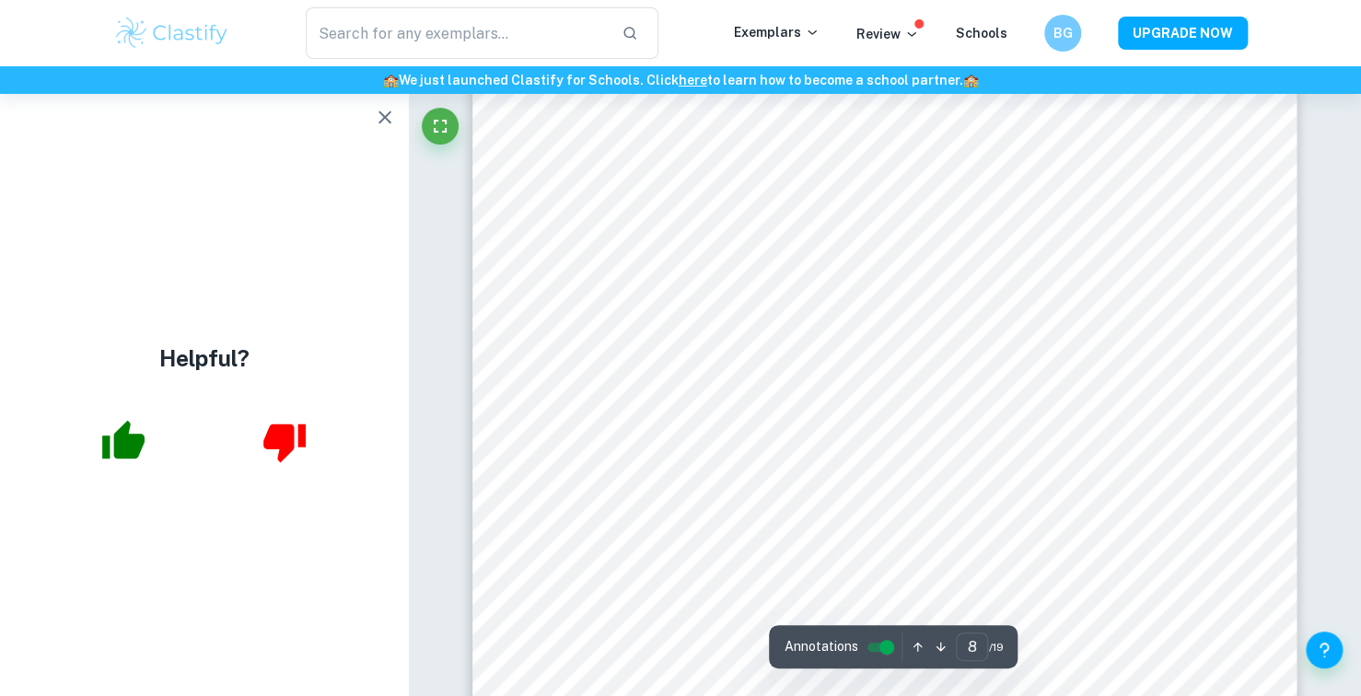
click at [379, 122] on icon "button" at bounding box center [384, 117] width 13 height 13
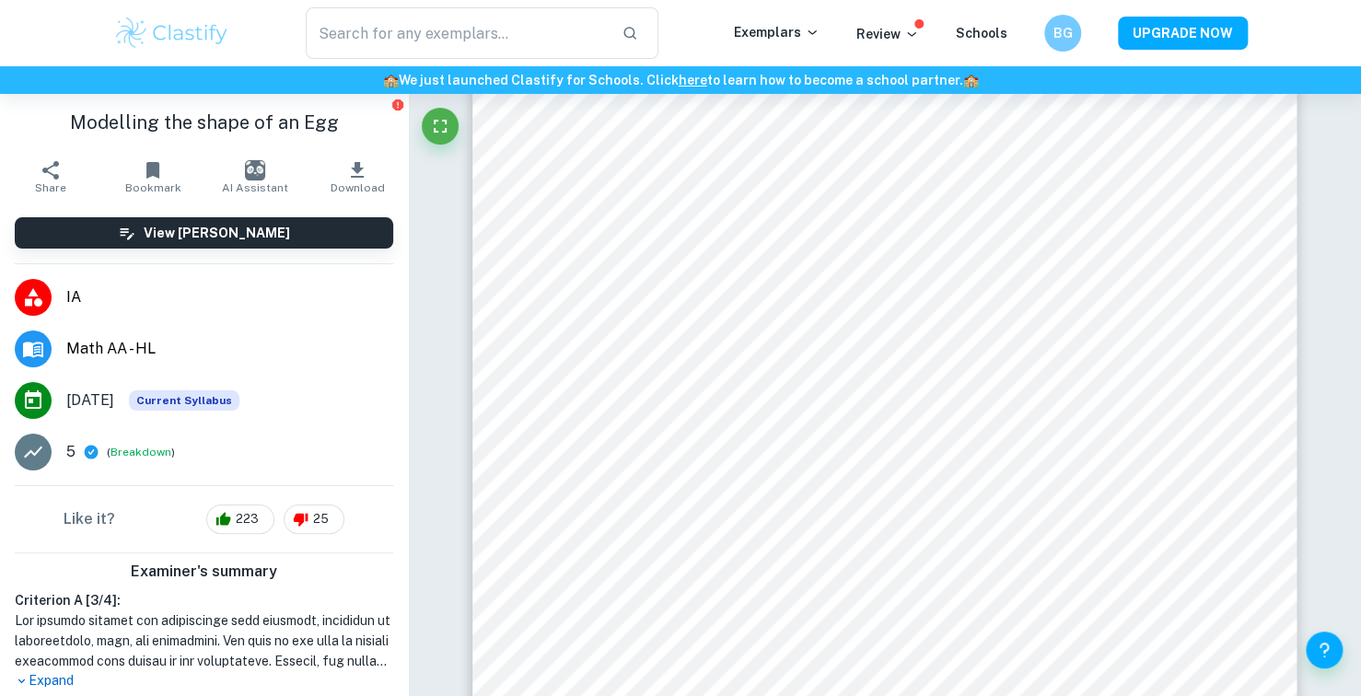
type input "model"
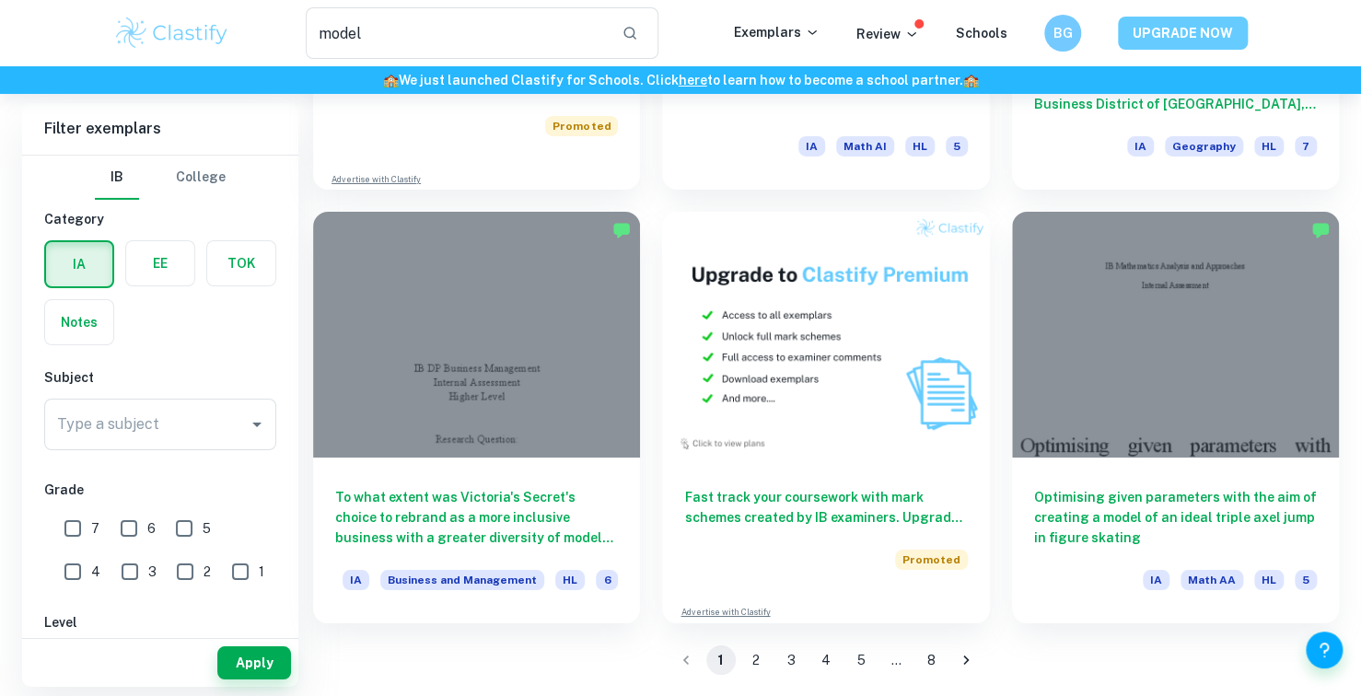
scroll to position [2561, 0]
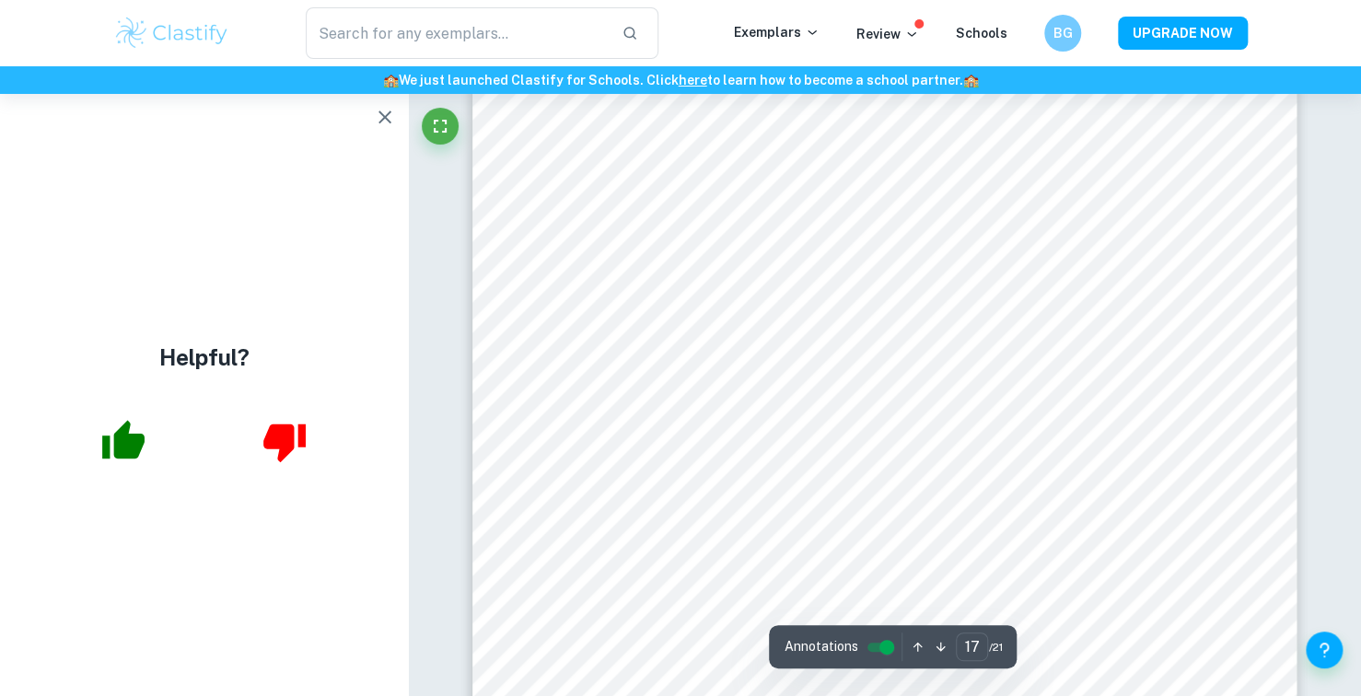
scroll to position [18005, 0]
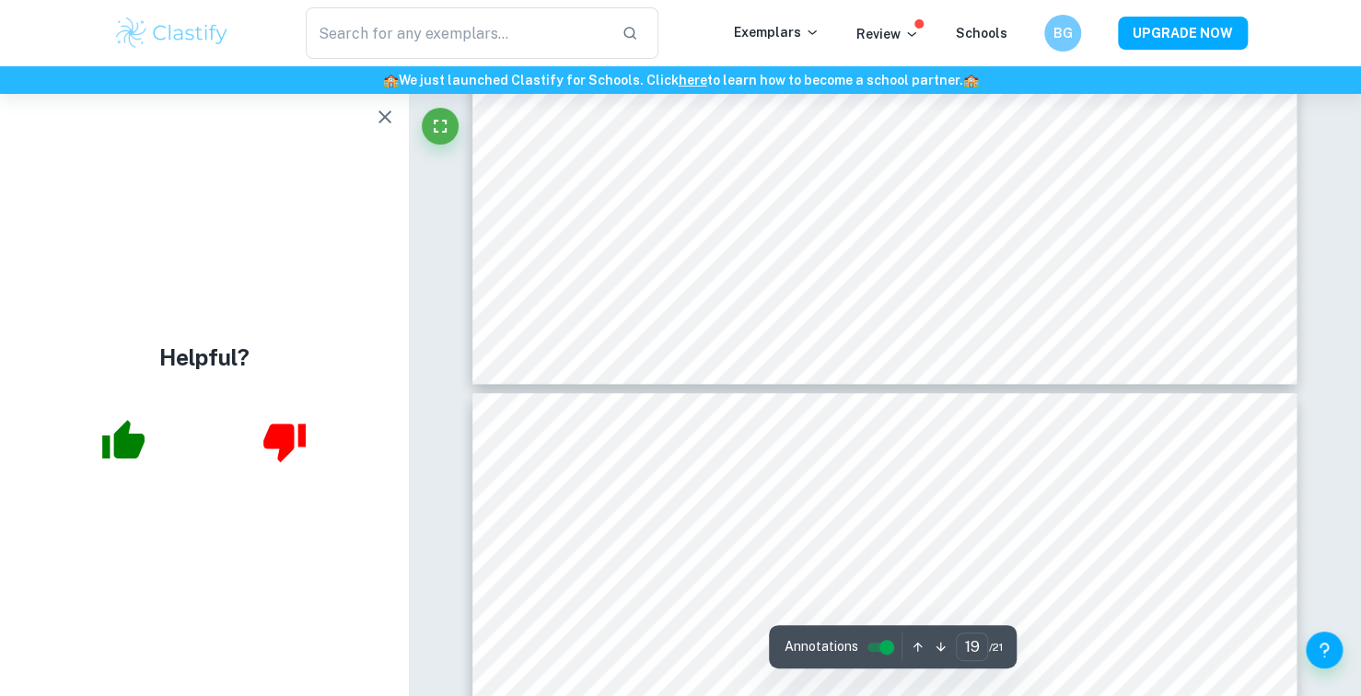
type input "20"
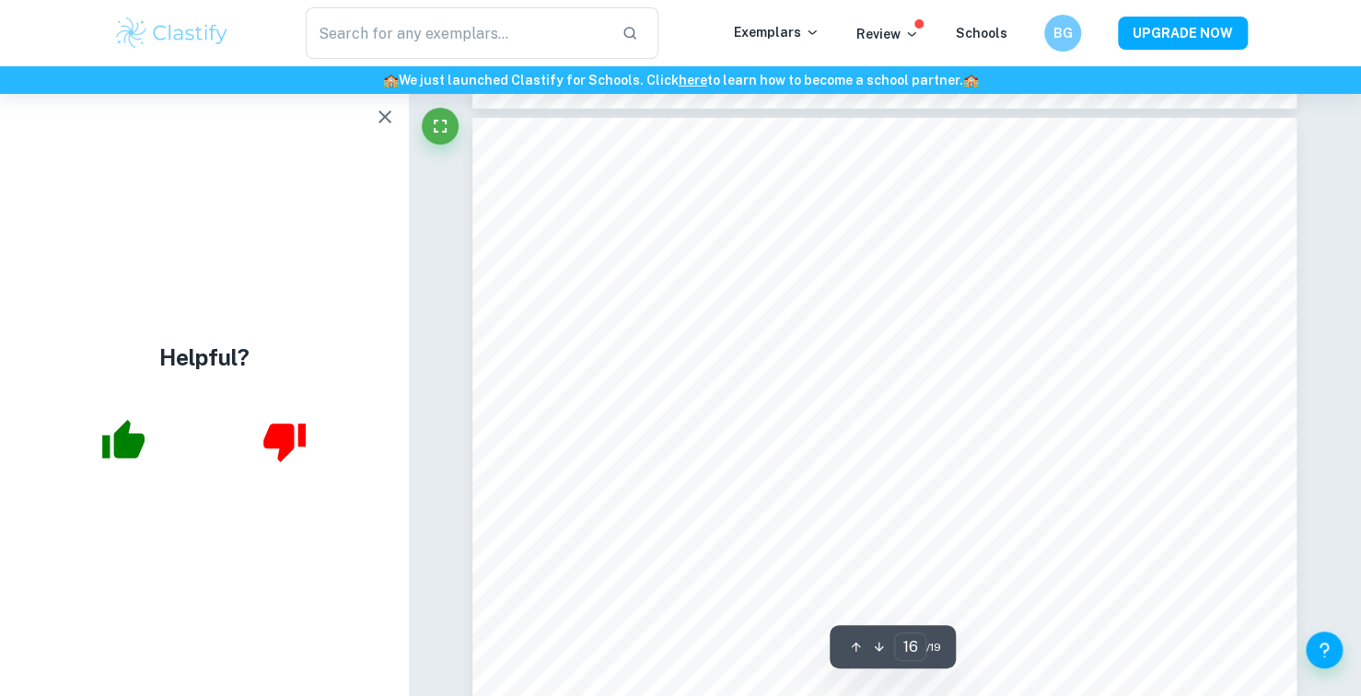
scroll to position [16661, 0]
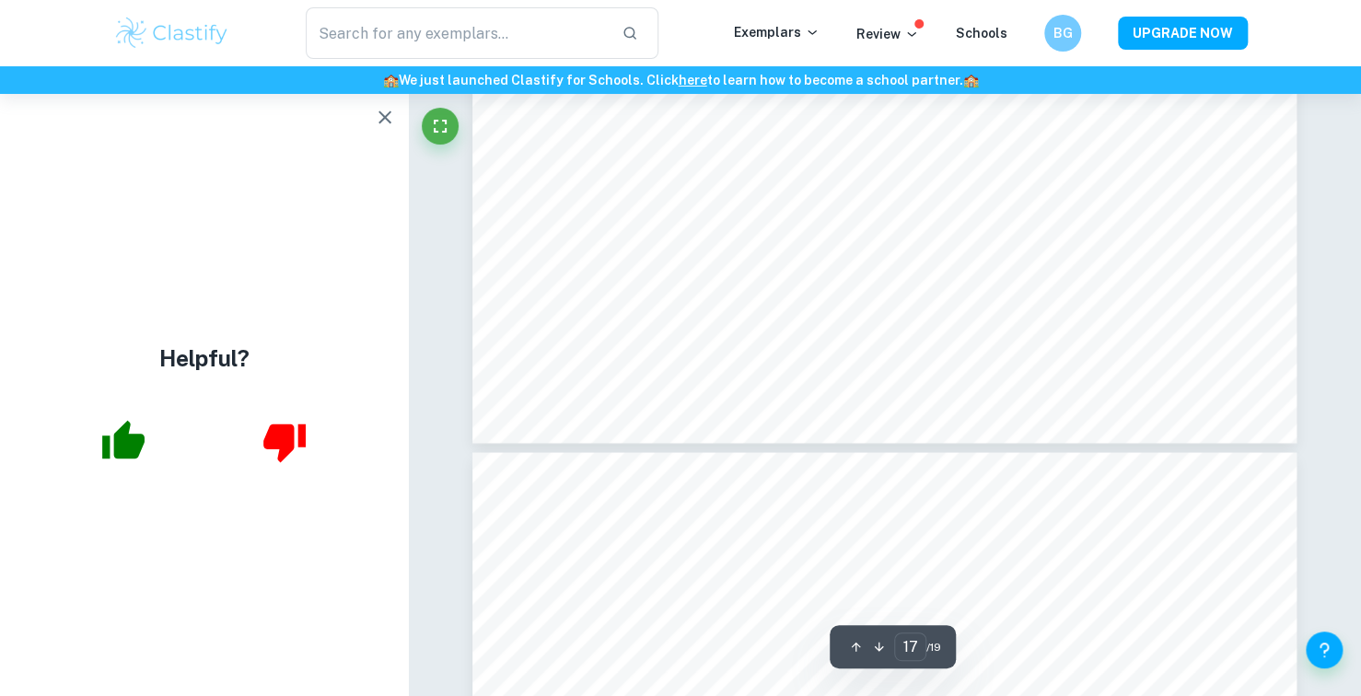
type input "18"
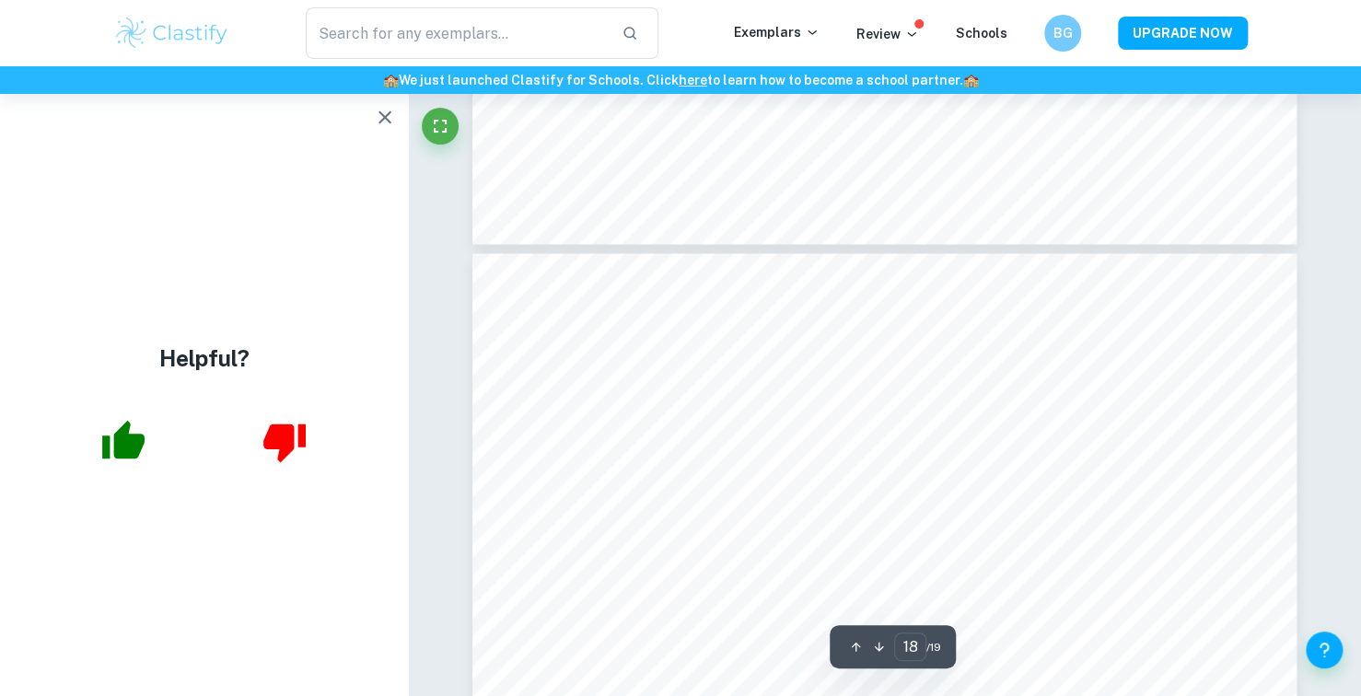
scroll to position [18762, 0]
